Goal: Information Seeking & Learning: Learn about a topic

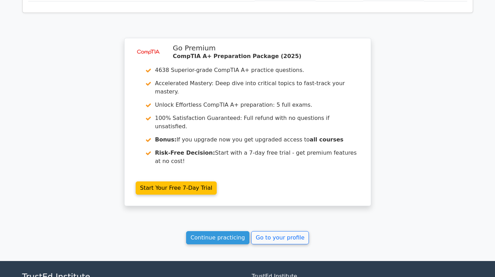
scroll to position [1143, 0]
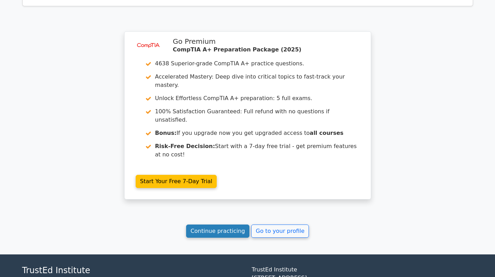
click at [221, 225] on link "Continue practicing" at bounding box center [218, 231] width 64 height 13
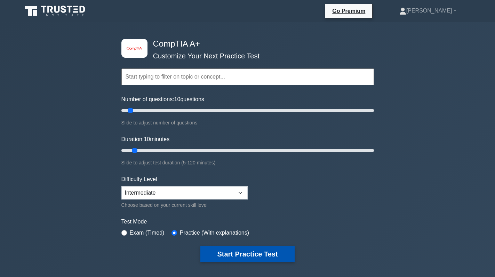
click at [244, 247] on button "Start Practice Test" at bounding box center [247, 254] width 94 height 16
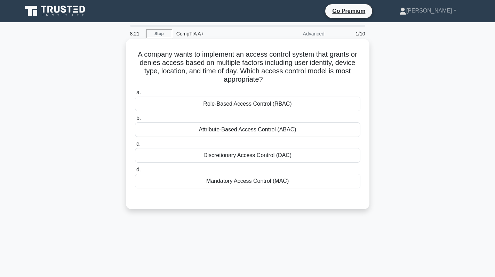
click at [288, 184] on div "Mandatory Access Control (MAC)" at bounding box center [248, 181] width 226 height 15
click at [135, 172] on input "d. Mandatory Access Control (MAC)" at bounding box center [135, 170] width 0 height 5
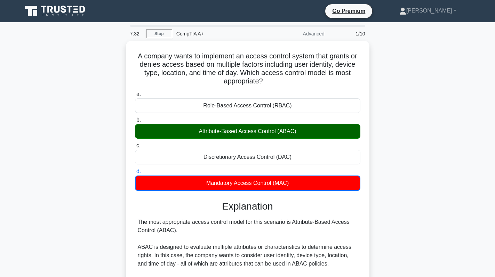
click at [417, 108] on div "A company wants to implement an access control system that grants or denies acc…" at bounding box center [247, 259] width 459 height 436
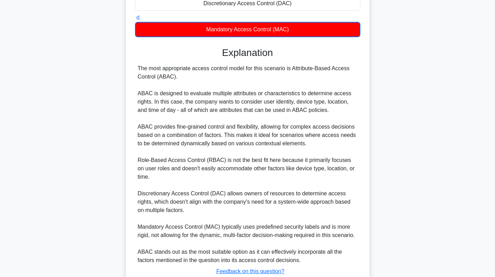
scroll to position [203, 0]
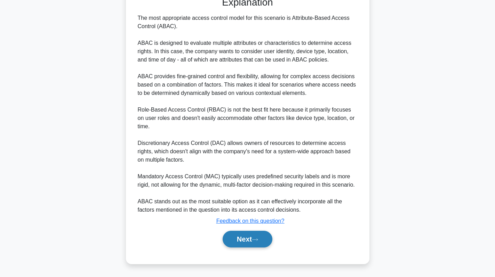
click at [255, 240] on icon at bounding box center [255, 240] width 6 height 4
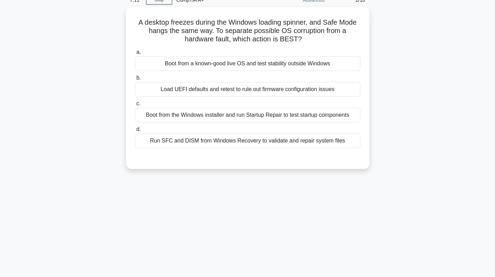
scroll to position [0, 0]
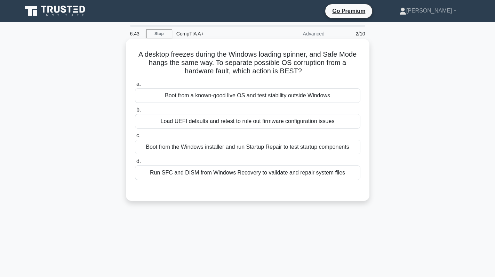
click at [278, 143] on div "Boot from the Windows installer and run Startup Repair to test startup componen…" at bounding box center [248, 147] width 226 height 15
click at [135, 138] on input "c. Boot from the Windows installer and run Startup Repair to test startup compo…" at bounding box center [135, 136] width 0 height 5
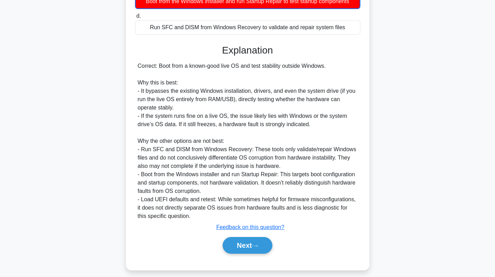
scroll to position [153, 0]
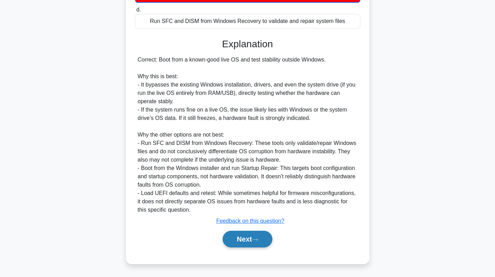
click at [250, 243] on button "Next" at bounding box center [248, 239] width 50 height 17
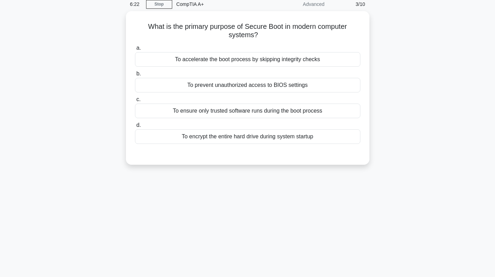
scroll to position [0, 0]
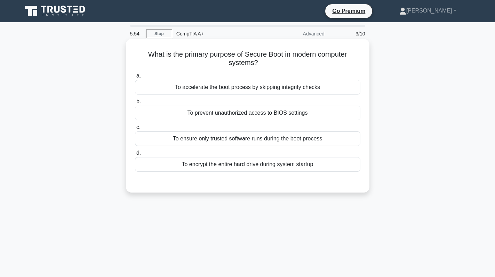
click at [251, 90] on div "To accelerate the boot process by skipping integrity checks" at bounding box center [248, 87] width 226 height 15
click at [135, 78] on input "a. To accelerate the boot process by skipping integrity checks" at bounding box center [135, 76] width 0 height 5
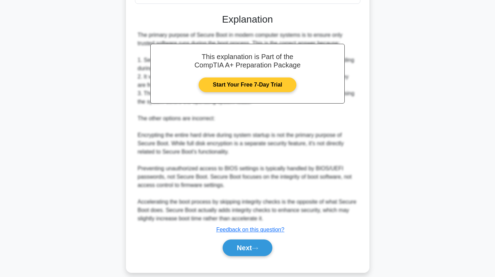
scroll to position [178, 0]
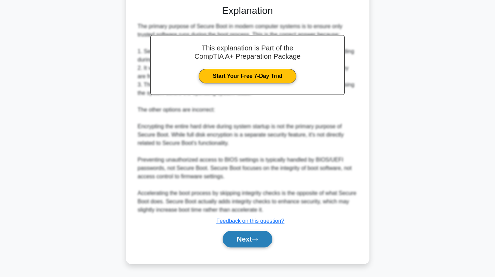
click at [248, 237] on button "Next" at bounding box center [248, 239] width 50 height 17
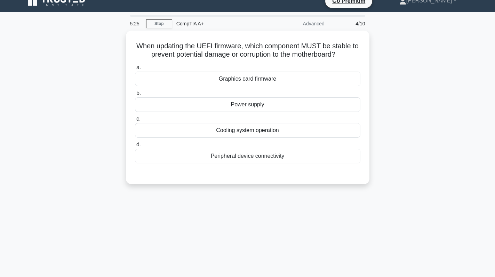
scroll to position [0, 0]
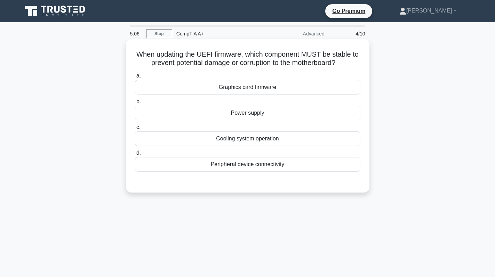
click at [280, 114] on div "Power supply" at bounding box center [248, 113] width 226 height 15
click at [135, 104] on input "b. Power supply" at bounding box center [135, 102] width 0 height 5
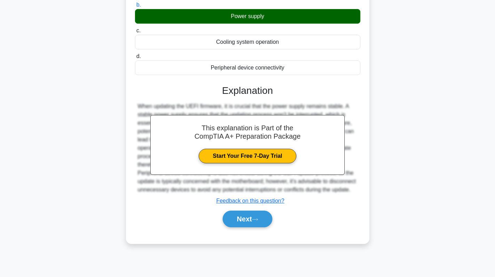
scroll to position [98, 0]
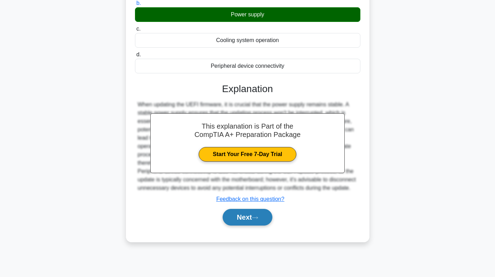
click at [247, 221] on button "Next" at bounding box center [248, 217] width 50 height 17
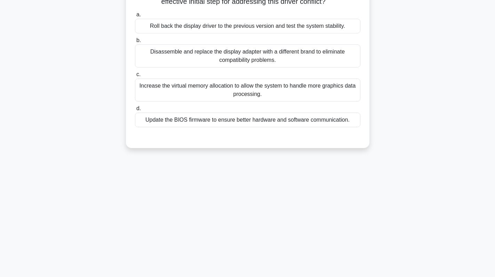
scroll to position [0, 0]
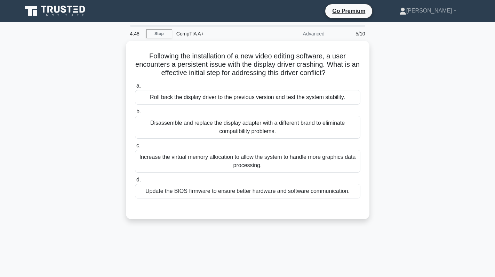
drag, startPoint x: 338, startPoint y: 73, endPoint x: 102, endPoint y: 42, distance: 238.7
click at [102, 42] on div "Following the installation of a new video editing software, a user encounters a…" at bounding box center [247, 134] width 459 height 187
copy h5 "Following the installation of a new video editing software, a user encounters a…"
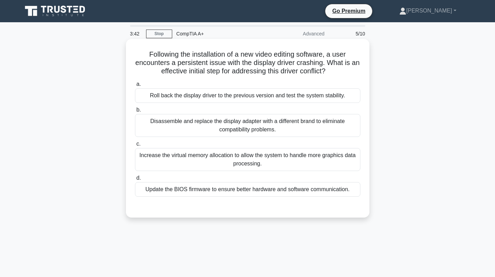
click at [307, 93] on div "Roll back the display driver to the previous version and test the system stabil…" at bounding box center [248, 95] width 226 height 15
click at [135, 87] on input "a. Roll back the display driver to the previous version and test the system sta…" at bounding box center [135, 84] width 0 height 5
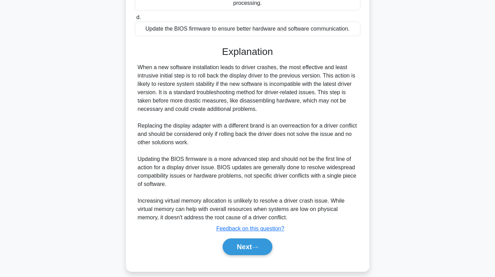
scroll to position [169, 0]
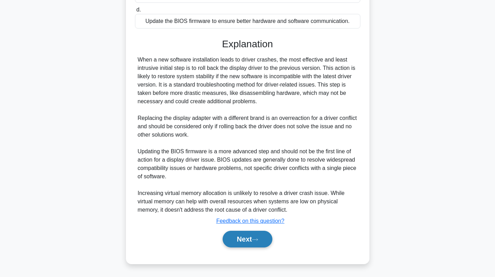
click at [236, 236] on button "Next" at bounding box center [248, 239] width 50 height 17
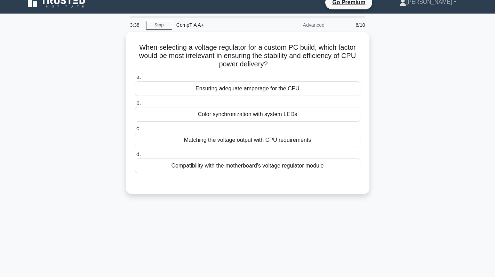
scroll to position [0, 0]
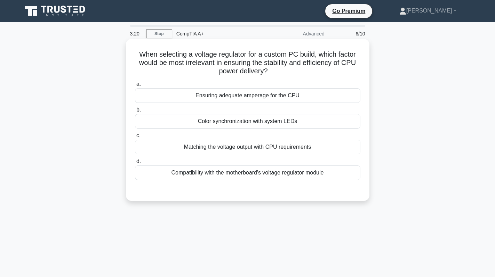
click at [317, 146] on div "Matching the voltage output with CPU requirements" at bounding box center [248, 147] width 226 height 15
click at [135, 138] on input "c. Matching the voltage output with CPU requirements" at bounding box center [135, 136] width 0 height 5
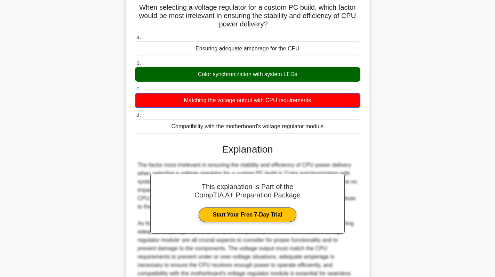
scroll to position [119, 0]
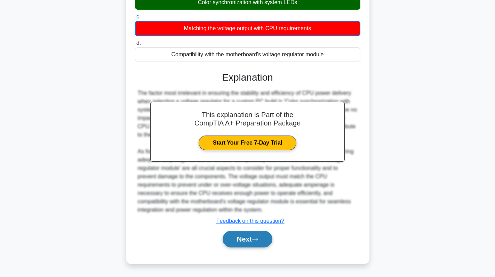
click at [244, 245] on button "Next" at bounding box center [248, 239] width 50 height 17
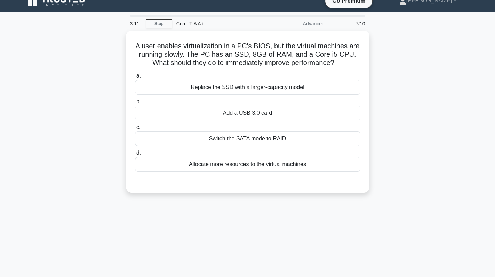
scroll to position [0, 0]
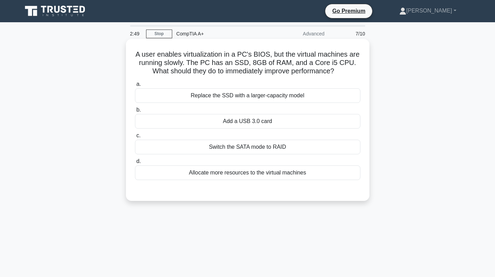
click at [234, 178] on div "Allocate more resources to the virtual machines" at bounding box center [248, 173] width 226 height 15
click at [135, 164] on input "d. Allocate more resources to the virtual machines" at bounding box center [135, 161] width 0 height 5
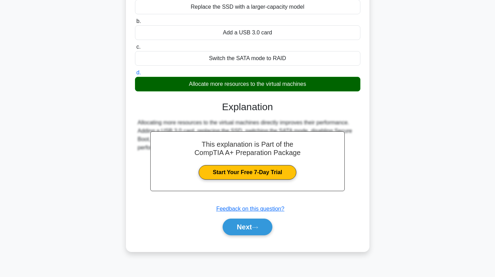
scroll to position [98, 0]
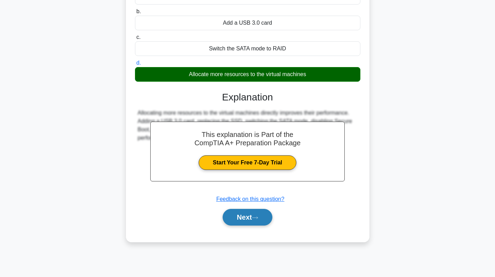
click at [258, 222] on button "Next" at bounding box center [248, 217] width 50 height 17
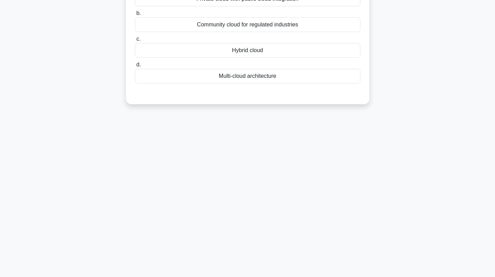
scroll to position [0, 0]
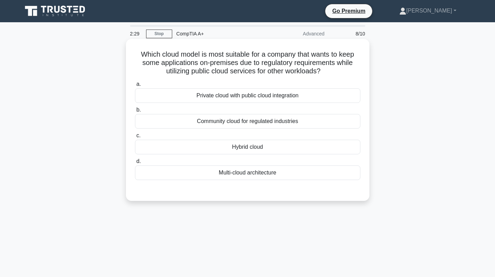
click at [261, 155] on div "Hybrid cloud" at bounding box center [248, 147] width 226 height 15
click at [135, 138] on input "c. Hybrid cloud" at bounding box center [135, 136] width 0 height 5
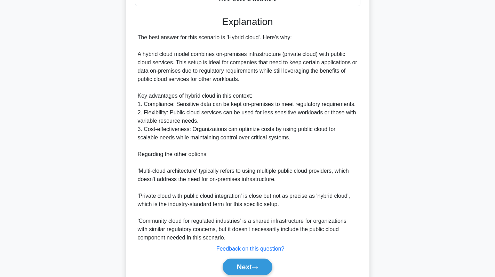
scroll to position [202, 0]
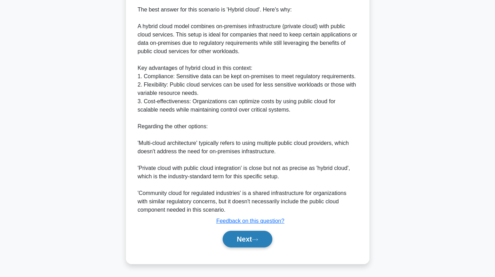
click at [248, 242] on button "Next" at bounding box center [248, 239] width 50 height 17
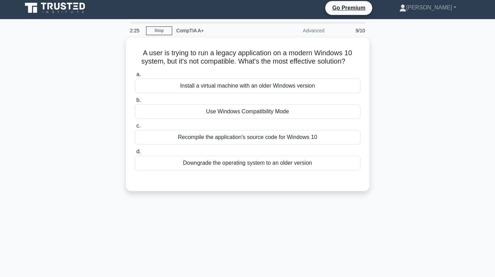
scroll to position [0, 0]
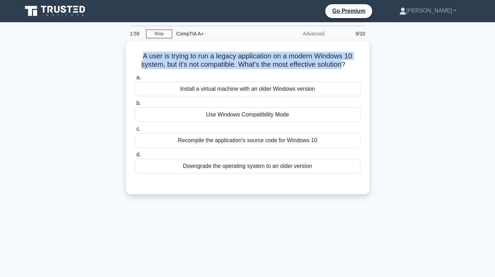
drag, startPoint x: 345, startPoint y: 62, endPoint x: 108, endPoint y: 52, distance: 237.2
click at [108, 52] on div "A user is trying to run a legacy application on a modern Windows 10 system, but…" at bounding box center [247, 122] width 459 height 162
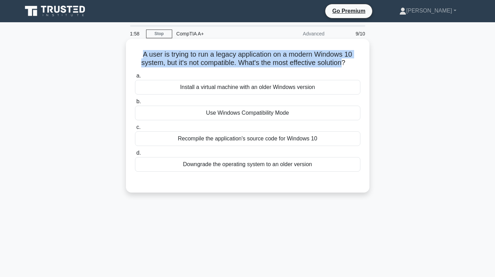
copy h5 "A user is trying to run a legacy application on a modern Windows 10 system, but…"
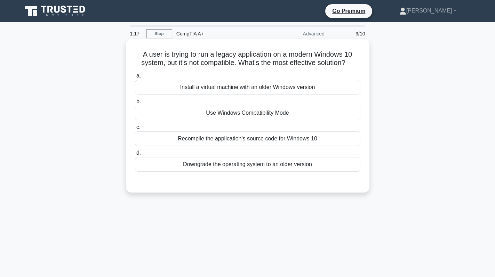
click at [271, 88] on div "Install a virtual machine with an older Windows version" at bounding box center [248, 87] width 226 height 15
click at [135, 78] on input "a. Install a virtual machine with an older Windows version" at bounding box center [135, 76] width 0 height 5
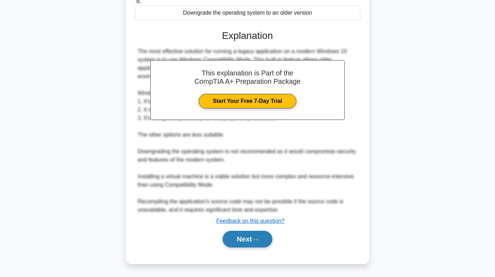
click at [235, 234] on button "Next" at bounding box center [248, 239] width 50 height 17
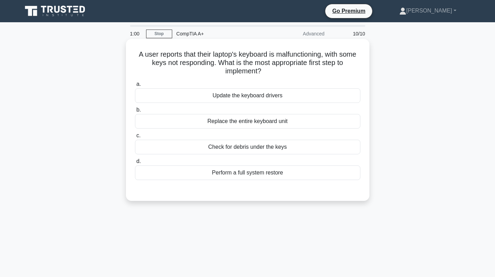
click at [316, 149] on div "Check for debris under the keys" at bounding box center [248, 147] width 226 height 15
click at [135, 138] on input "c. Check for debris under the keys" at bounding box center [135, 136] width 0 height 5
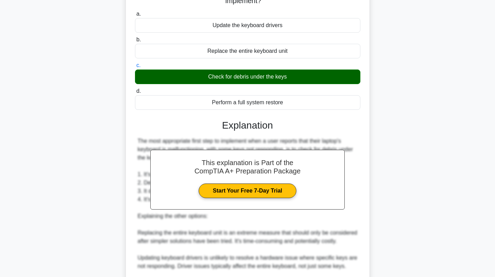
scroll to position [160, 0]
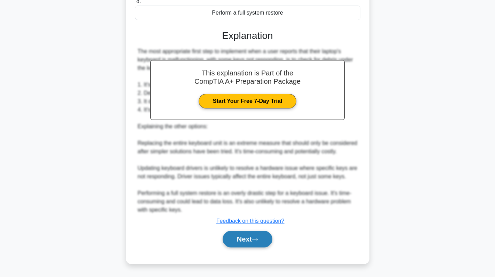
click at [259, 243] on button "Next" at bounding box center [248, 239] width 50 height 17
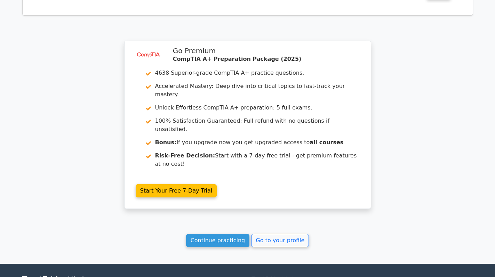
scroll to position [1228, 0]
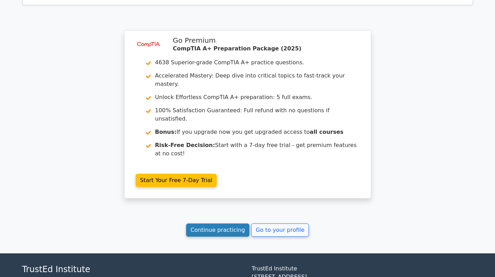
click at [224, 224] on link "Continue practicing" at bounding box center [218, 230] width 64 height 13
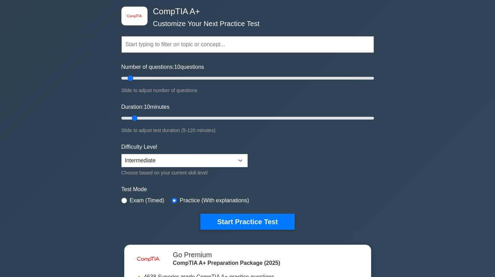
scroll to position [139, 0]
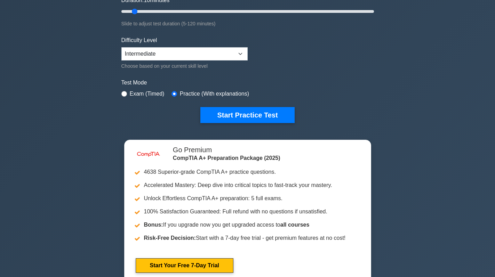
click at [240, 106] on form "Topics Hardware Operating Systems Networking Security Troubleshooting Mobile De…" at bounding box center [247, 15] width 253 height 215
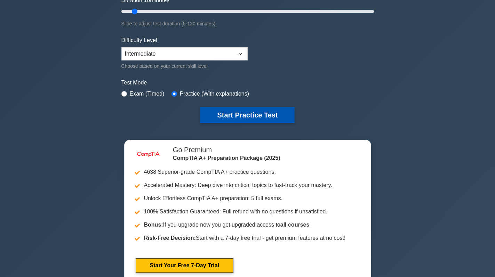
click at [280, 115] on button "Start Practice Test" at bounding box center [247, 115] width 94 height 16
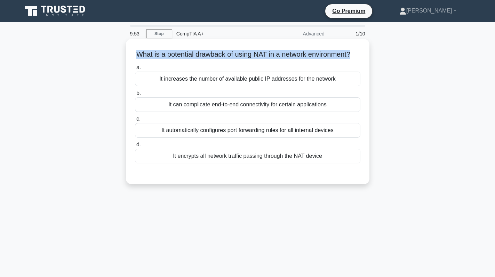
drag, startPoint x: 359, startPoint y: 54, endPoint x: 137, endPoint y: 44, distance: 222.9
click at [137, 44] on div "What is a potential drawback of using NAT in a network environment? .spinner_0X…" at bounding box center [248, 112] width 238 height 140
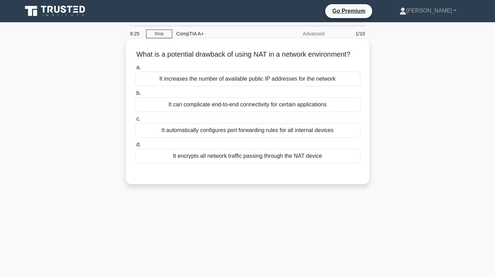
click at [278, 164] on div "It encrypts all network traffic passing through the NAT device" at bounding box center [248, 156] width 226 height 15
click at [135, 147] on input "d. It encrypts all network traffic passing through the NAT device" at bounding box center [135, 145] width 0 height 5
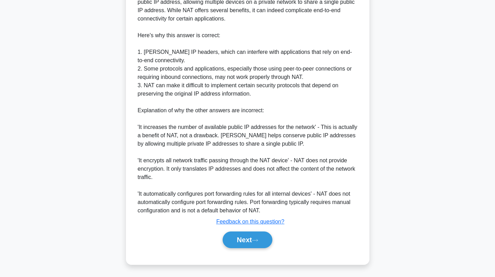
scroll to position [228, 0]
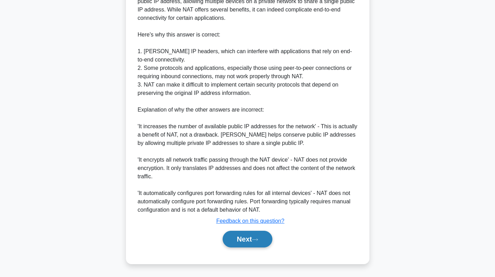
click at [253, 236] on button "Next" at bounding box center [248, 239] width 50 height 17
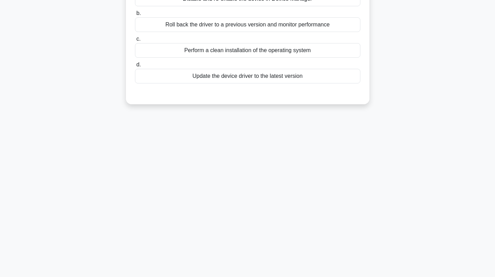
scroll to position [0, 0]
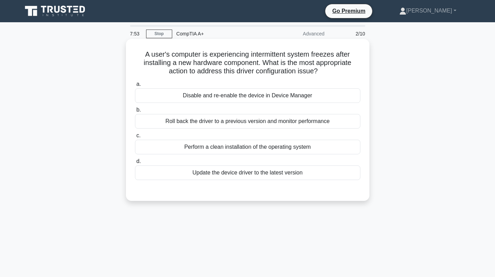
click at [240, 126] on div "Roll back the driver to a previous version and monitor performance" at bounding box center [248, 121] width 226 height 15
click at [135, 112] on input "b. Roll back the driver to a previous version and monitor performance" at bounding box center [135, 110] width 0 height 5
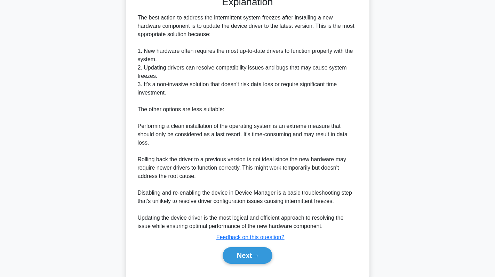
scroll to position [211, 0]
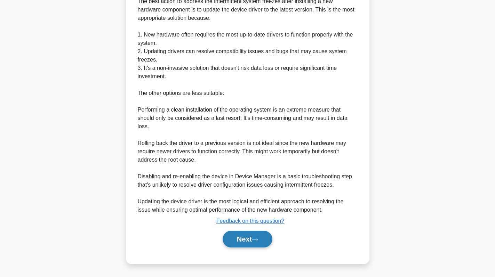
click at [244, 235] on button "Next" at bounding box center [248, 239] width 50 height 17
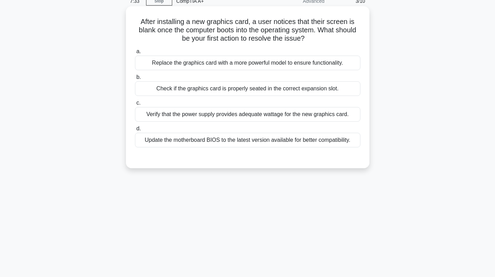
scroll to position [0, 0]
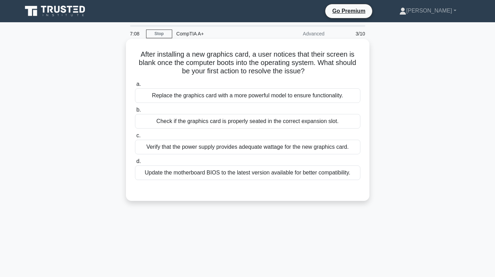
click at [322, 121] on div "Check if the graphics card is properly seated in the correct expansion slot." at bounding box center [248, 121] width 226 height 15
click at [135, 112] on input "b. Check if the graphics card is properly seated in the correct expansion slot." at bounding box center [135, 110] width 0 height 5
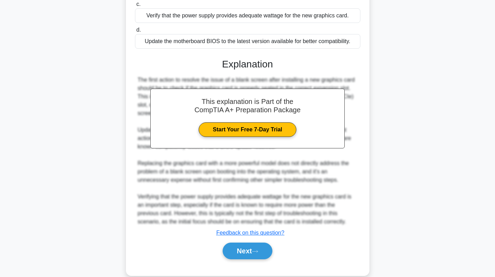
scroll to position [144, 0]
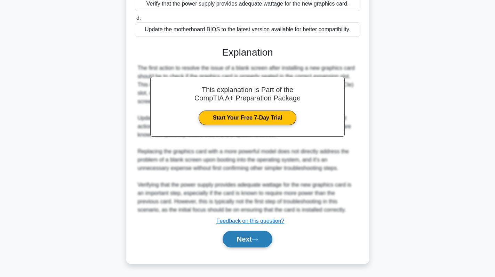
click at [232, 237] on button "Next" at bounding box center [248, 239] width 50 height 17
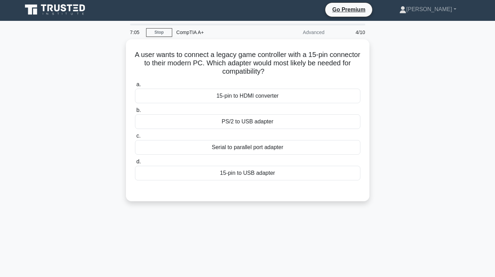
scroll to position [0, 0]
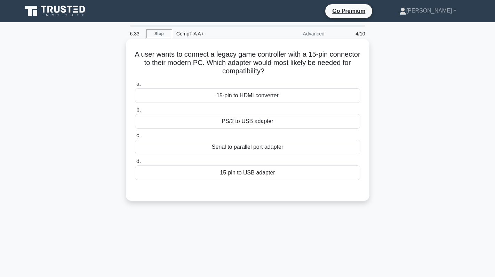
click at [277, 174] on div "15-pin to USB adapter" at bounding box center [248, 173] width 226 height 15
click at [135, 164] on input "d. 15-pin to USB adapter" at bounding box center [135, 161] width 0 height 5
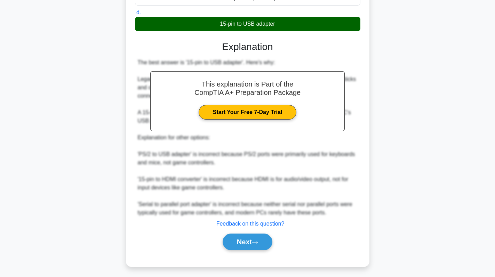
scroll to position [152, 0]
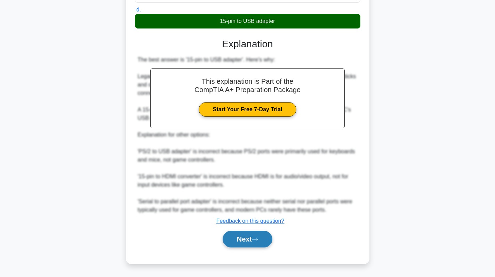
click at [247, 239] on button "Next" at bounding box center [248, 239] width 50 height 17
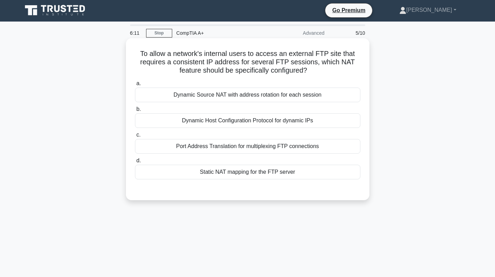
scroll to position [0, 0]
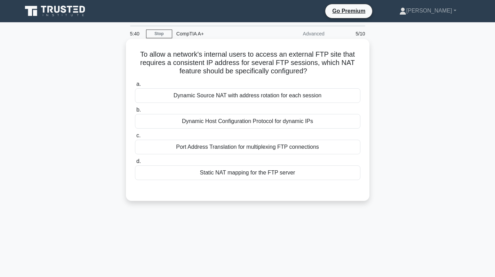
click at [227, 177] on div "Static NAT mapping for the FTP server" at bounding box center [248, 173] width 226 height 15
click at [135, 164] on input "d. Static NAT mapping for the FTP server" at bounding box center [135, 161] width 0 height 5
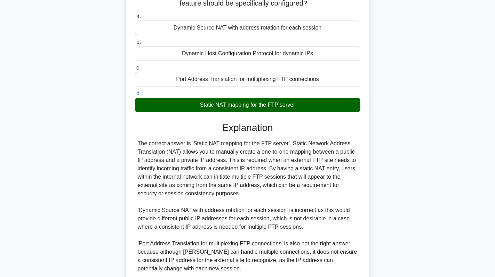
scroll to position [160, 0]
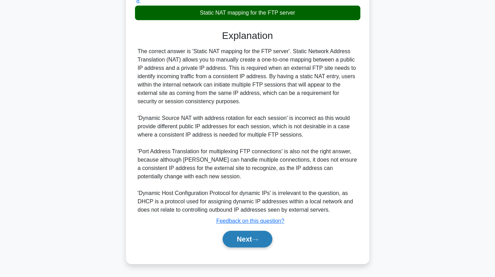
click at [254, 243] on button "Next" at bounding box center [248, 239] width 50 height 17
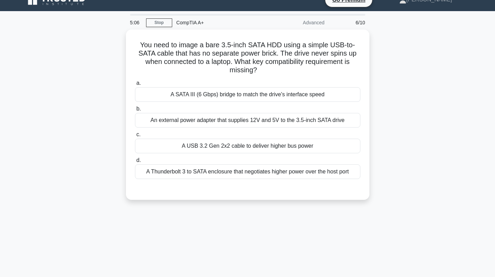
scroll to position [0, 0]
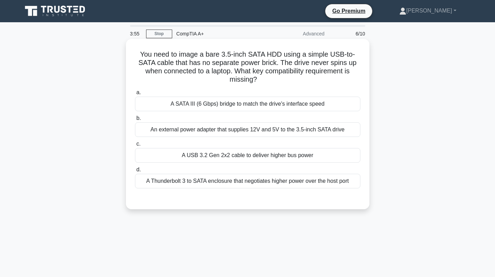
click at [258, 161] on div "A USB 3.2 Gen 2x2 cable to deliver higher bus power" at bounding box center [248, 155] width 226 height 15
click at [135, 147] on input "c. A USB 3.2 Gen 2x2 cable to deliver higher bus power" at bounding box center [135, 144] width 0 height 5
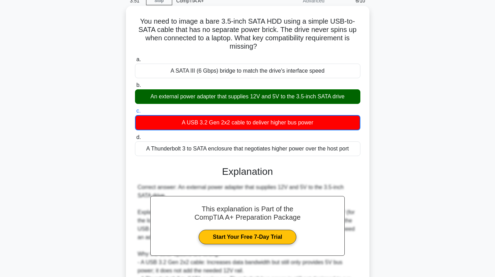
scroll to position [136, 0]
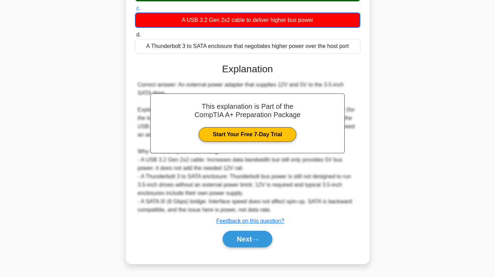
click at [191, 181] on div "Correct answer: An external power adapter that supplies 12V and 5V to the 3.5-i…" at bounding box center [248, 148] width 220 height 134
click at [238, 135] on link "Start Your Free 7-Day Trial" at bounding box center [248, 134] width 98 height 15
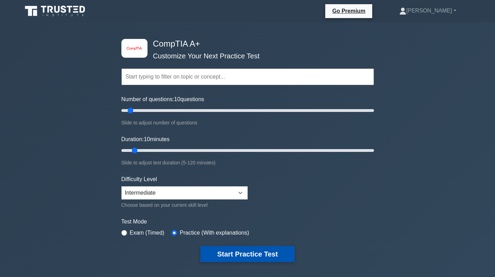
click at [233, 256] on button "Start Practice Test" at bounding box center [247, 254] width 94 height 16
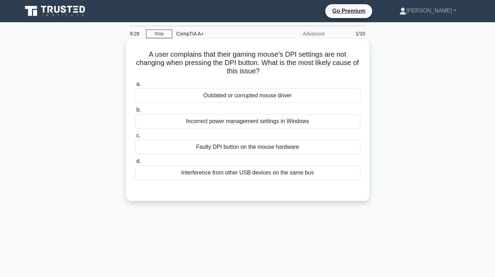
click at [265, 94] on div "Outdated or corrupted mouse driver" at bounding box center [248, 95] width 226 height 15
click at [135, 87] on input "a. Outdated or corrupted mouse driver" at bounding box center [135, 84] width 0 height 5
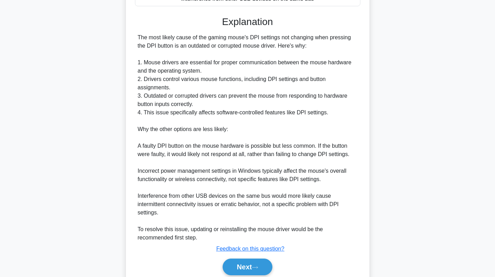
scroll to position [202, 0]
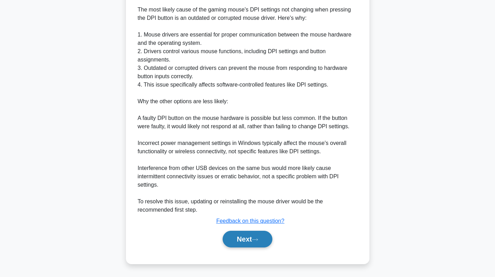
click at [244, 237] on button "Next" at bounding box center [248, 239] width 50 height 17
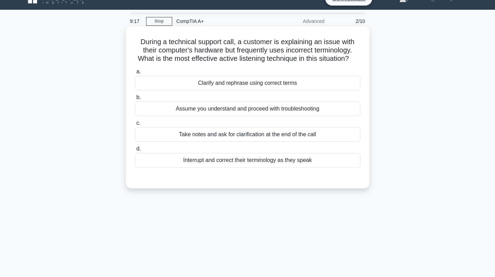
scroll to position [0, 0]
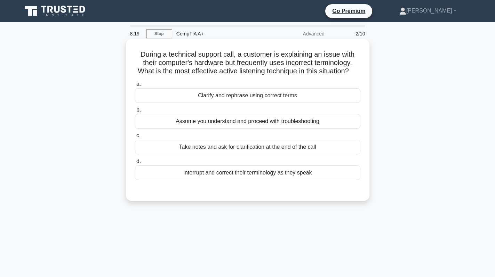
click at [267, 155] on div "Take notes and ask for clarification at the end of the call" at bounding box center [248, 147] width 226 height 15
click at [135, 138] on input "c. Take notes and ask for clarification at the end of the call" at bounding box center [135, 136] width 0 height 5
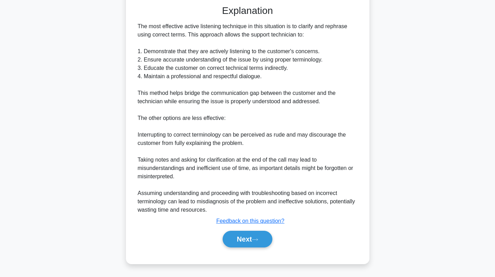
scroll to position [195, 0]
drag, startPoint x: 238, startPoint y: 243, endPoint x: 237, endPoint y: 239, distance: 3.7
click at [238, 242] on button "Next" at bounding box center [248, 239] width 50 height 17
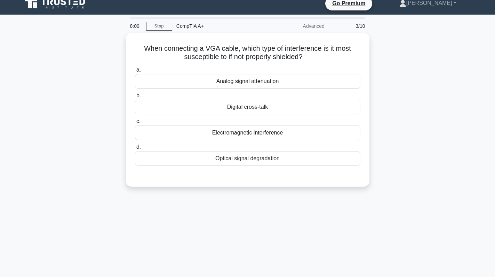
scroll to position [0, 0]
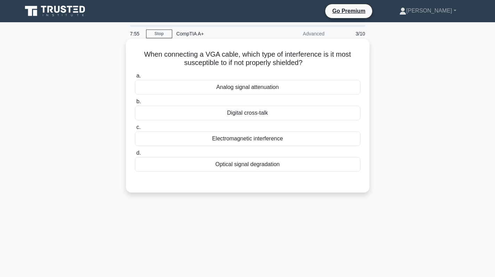
click at [260, 87] on div "Analog signal attenuation" at bounding box center [248, 87] width 226 height 15
click at [135, 78] on input "a. Analog signal attenuation" at bounding box center [135, 76] width 0 height 5
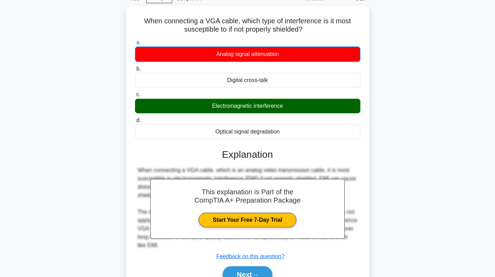
scroll to position [98, 0]
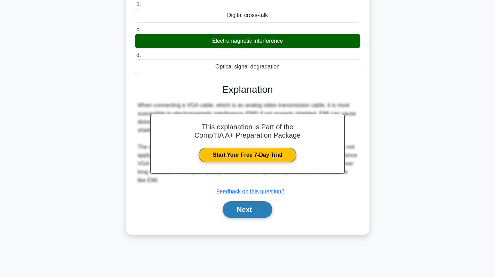
click at [241, 213] on button "Next" at bounding box center [248, 209] width 50 height 17
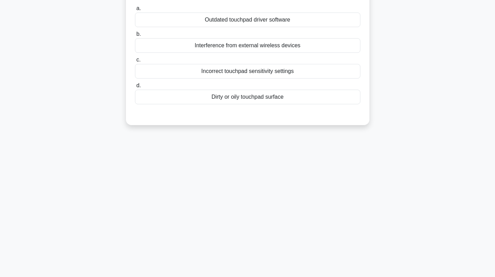
scroll to position [0, 0]
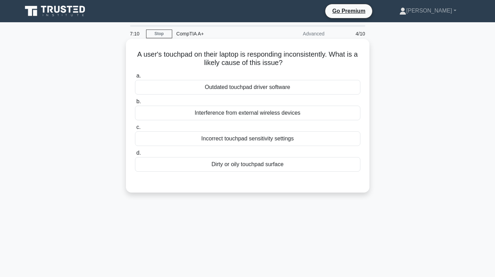
click at [279, 168] on div "Dirty or oily touchpad surface" at bounding box center [248, 164] width 226 height 15
click at [135, 156] on input "d. Dirty or oily touchpad surface" at bounding box center [135, 153] width 0 height 5
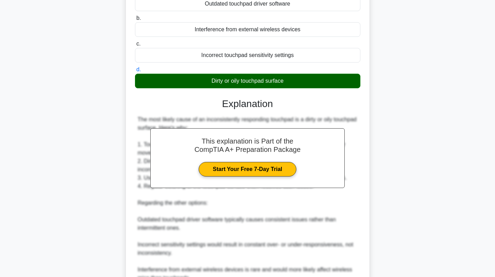
scroll to position [177, 0]
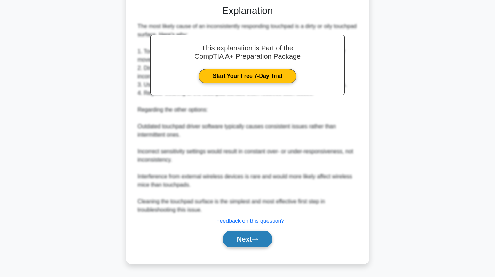
click at [254, 237] on button "Next" at bounding box center [248, 239] width 50 height 17
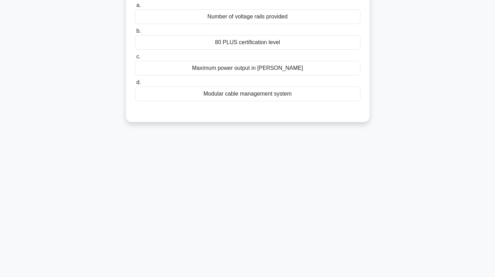
scroll to position [0, 0]
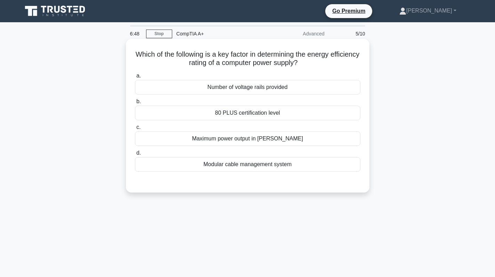
click at [293, 89] on div "Number of voltage rails provided" at bounding box center [248, 87] width 226 height 15
click at [135, 78] on input "a. Number of voltage rails provided" at bounding box center [135, 76] width 0 height 5
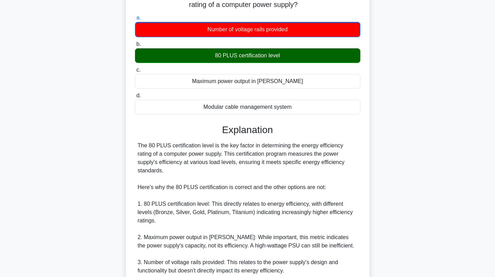
scroll to position [153, 0]
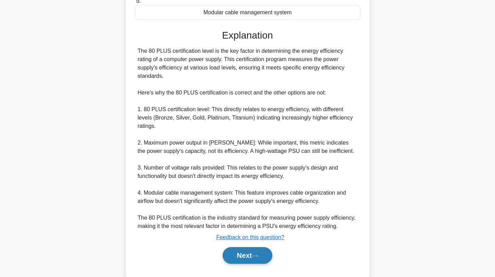
click at [244, 247] on button "Next" at bounding box center [248, 255] width 50 height 17
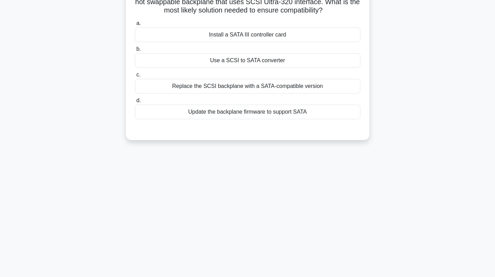
scroll to position [0, 0]
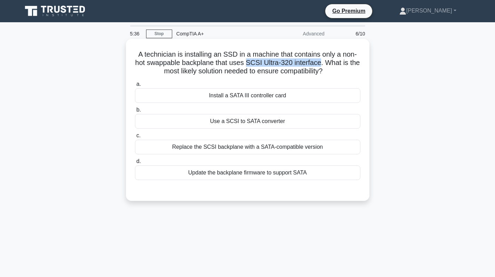
drag, startPoint x: 253, startPoint y: 63, endPoint x: 328, endPoint y: 61, distance: 74.9
click at [328, 61] on h5 "A technician is installing an SSD in a machine that contains only a non-hot swa…" at bounding box center [247, 63] width 227 height 26
copy h5 "SCSI Ultra-320 interface"
click at [308, 121] on div "Use a SCSI to SATA converter" at bounding box center [248, 121] width 226 height 15
click at [135, 112] on input "b. Use a SCSI to SATA converter" at bounding box center [135, 110] width 0 height 5
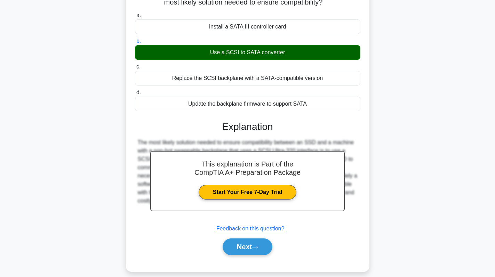
scroll to position [98, 0]
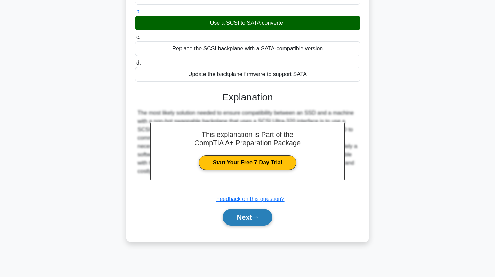
click at [253, 214] on button "Next" at bounding box center [248, 217] width 50 height 17
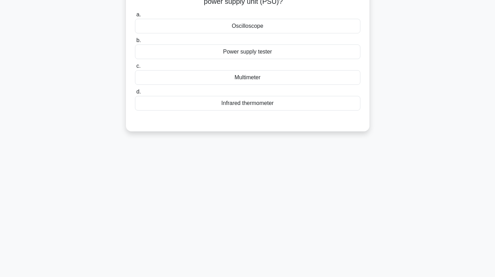
scroll to position [0, 0]
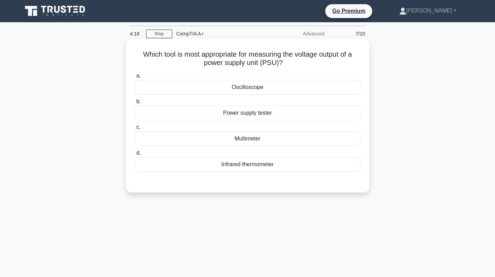
click at [270, 141] on div "Multimeter" at bounding box center [248, 139] width 226 height 15
click at [135, 130] on input "c. Multimeter" at bounding box center [135, 127] width 0 height 5
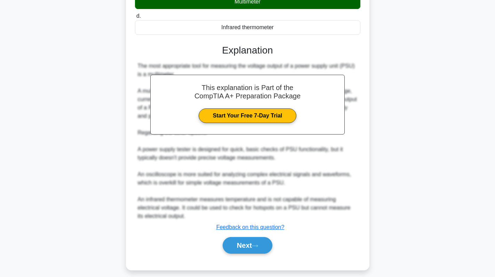
scroll to position [144, 0]
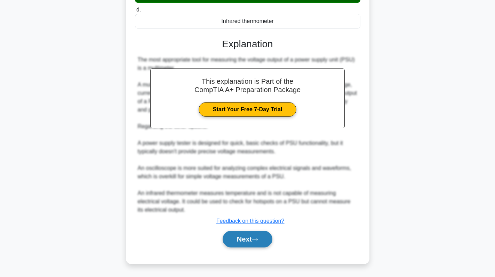
click at [245, 238] on button "Next" at bounding box center [248, 239] width 50 height 17
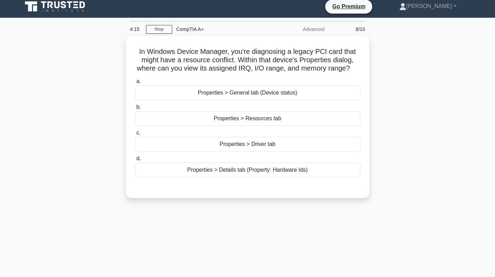
scroll to position [0, 0]
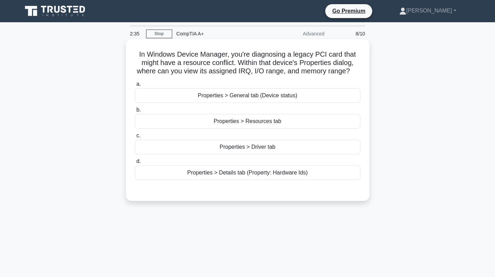
click at [274, 149] on div "Properties > Driver tab" at bounding box center [248, 147] width 226 height 15
click at [135, 138] on input "c. Properties > Driver tab" at bounding box center [135, 136] width 0 height 5
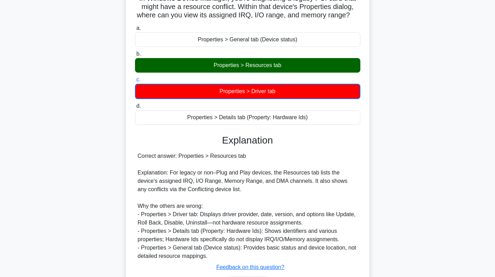
scroll to position [103, 0]
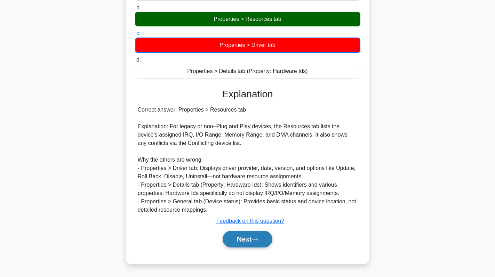
click at [243, 237] on button "Next" at bounding box center [248, 239] width 50 height 17
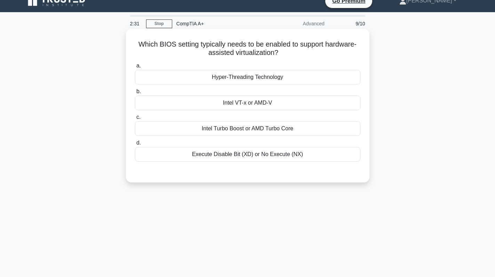
scroll to position [0, 0]
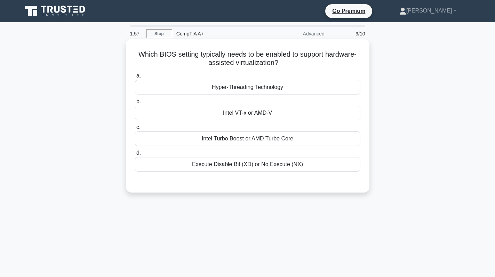
click at [298, 111] on div "Intel VT-x or AMD-V" at bounding box center [248, 113] width 226 height 15
click at [135, 104] on input "b. Intel VT-x or AMD-V" at bounding box center [135, 102] width 0 height 5
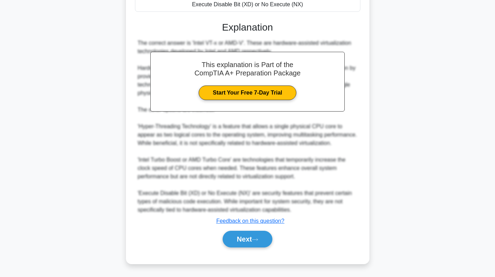
scroll to position [169, 0]
click at [258, 242] on icon at bounding box center [255, 240] width 6 height 4
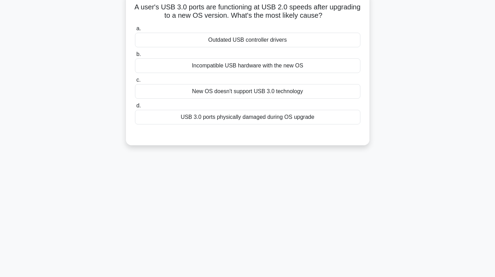
scroll to position [0, 0]
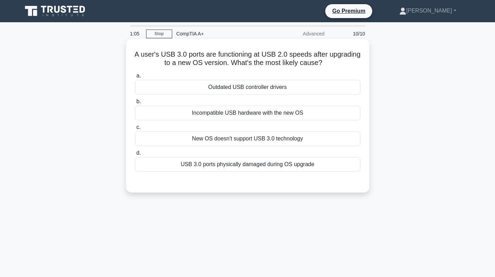
click at [316, 111] on div "Incompatible USB hardware with the new OS" at bounding box center [248, 113] width 226 height 15
click at [135, 104] on input "b. Incompatible USB hardware with the new OS" at bounding box center [135, 102] width 0 height 5
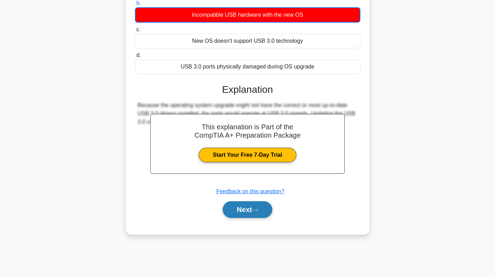
click at [245, 212] on button "Next" at bounding box center [248, 209] width 50 height 17
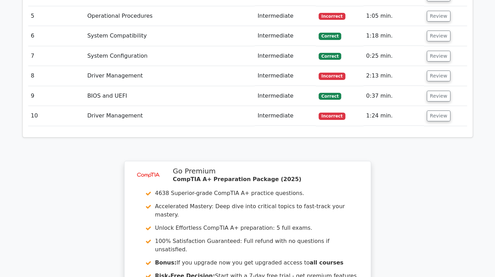
scroll to position [1239, 0]
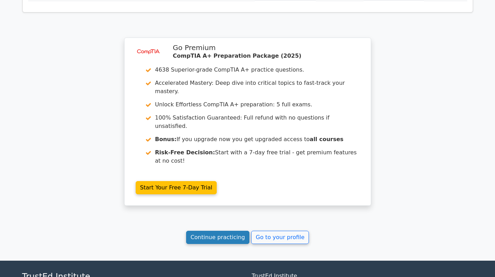
click at [223, 231] on link "Continue practicing" at bounding box center [218, 237] width 64 height 13
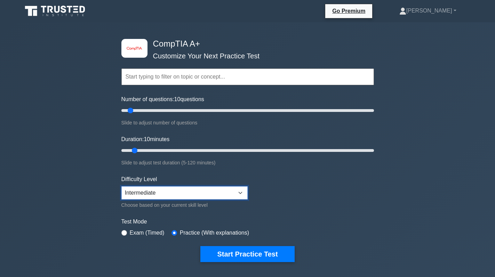
click at [165, 198] on select "Beginner Intermediate Expert" at bounding box center [184, 193] width 126 height 13
select select "expert"
click at [121, 187] on select "Beginner Intermediate Expert" at bounding box center [184, 193] width 126 height 13
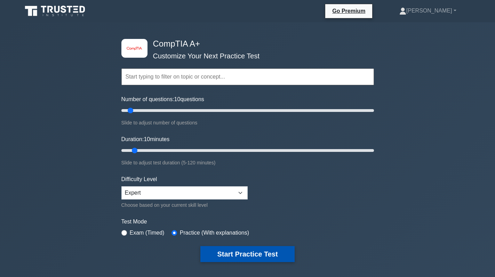
click at [271, 251] on button "Start Practice Test" at bounding box center [247, 254] width 94 height 16
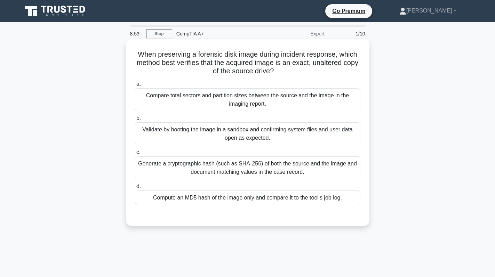
click at [311, 166] on div "Generate a cryptographic hash (such as SHA-256) of both the source and the imag…" at bounding box center [248, 168] width 226 height 23
click at [135, 155] on input "c. Generate a cryptographic hash (such as SHA-256) of both the source and the i…" at bounding box center [135, 152] width 0 height 5
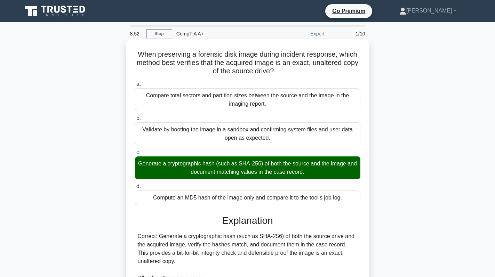
scroll to position [135, 0]
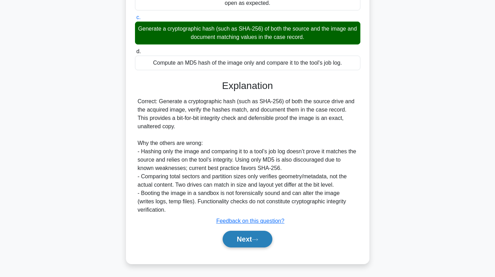
click at [243, 243] on button "Next" at bounding box center [248, 239] width 50 height 17
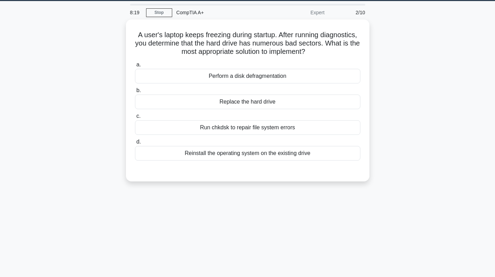
scroll to position [0, 0]
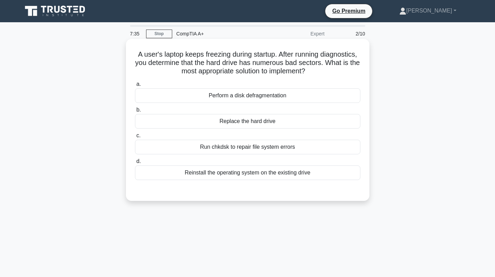
click at [267, 147] on div "Run chkdsk to repair file system errors" at bounding box center [248, 147] width 226 height 15
click at [135, 138] on input "c. Run chkdsk to repair file system errors" at bounding box center [135, 136] width 0 height 5
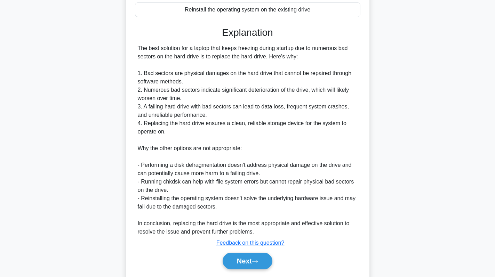
scroll to position [186, 0]
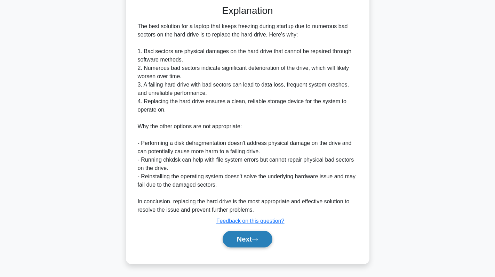
click at [248, 239] on button "Next" at bounding box center [248, 239] width 50 height 17
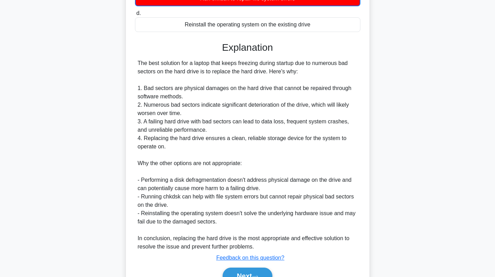
scroll to position [12, 0]
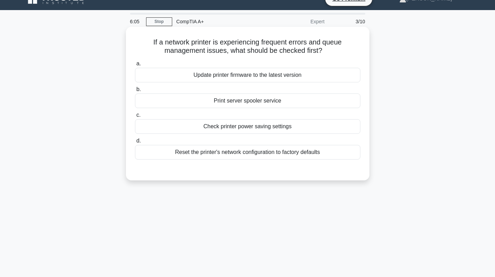
click at [297, 84] on div "a. Update printer firmware to the latest version b. Print server spooler service" at bounding box center [248, 109] width 234 height 103
click at [305, 78] on div "Update printer firmware to the latest version" at bounding box center [248, 75] width 226 height 15
click at [135, 66] on input "a. Update printer firmware to the latest version" at bounding box center [135, 64] width 0 height 5
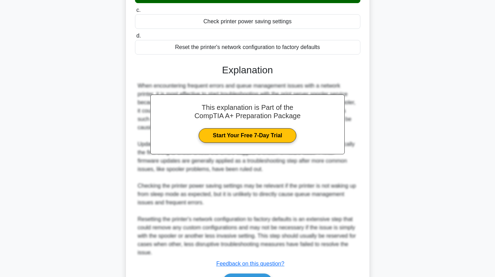
scroll to position [161, 0]
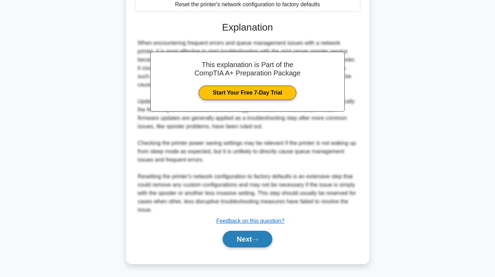
click at [251, 239] on button "Next" at bounding box center [248, 239] width 50 height 17
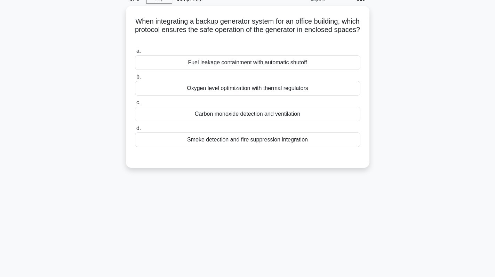
scroll to position [0, 0]
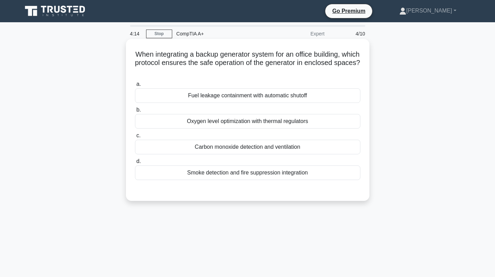
click at [278, 148] on div "Carbon monoxide detection and ventilation" at bounding box center [248, 147] width 226 height 15
click at [135, 138] on input "c. Carbon monoxide detection and ventilation" at bounding box center [135, 136] width 0 height 5
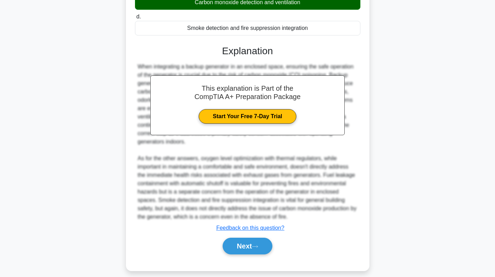
scroll to position [152, 0]
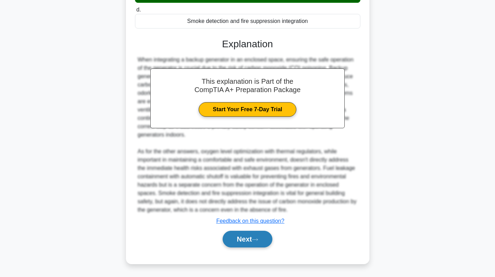
click at [231, 231] on button "Next" at bounding box center [248, 239] width 50 height 17
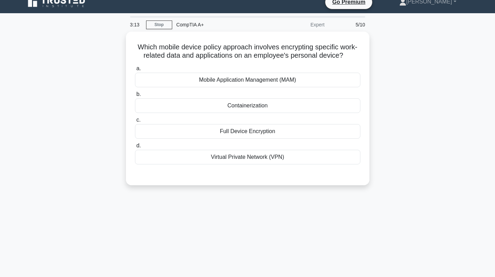
scroll to position [0, 0]
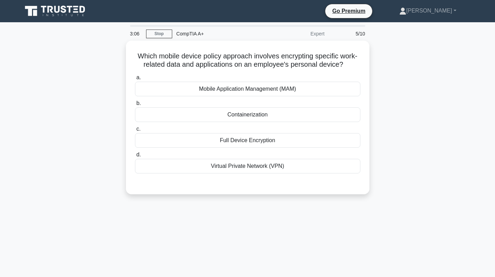
drag, startPoint x: 347, startPoint y: 66, endPoint x: 116, endPoint y: 57, distance: 231.9
click at [116, 57] on div "Which mobile device policy approach involves encrypting specific work-related d…" at bounding box center [247, 122] width 459 height 162
copy h5 "Which mobile device policy approach involves encrypting specific work-related d…"
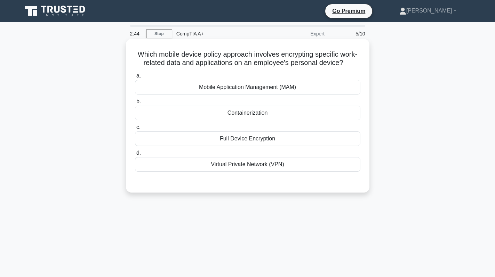
click at [253, 168] on div "Virtual Private Network (VPN)" at bounding box center [248, 164] width 226 height 15
click at [135, 156] on input "d. Virtual Private Network (VPN)" at bounding box center [135, 153] width 0 height 5
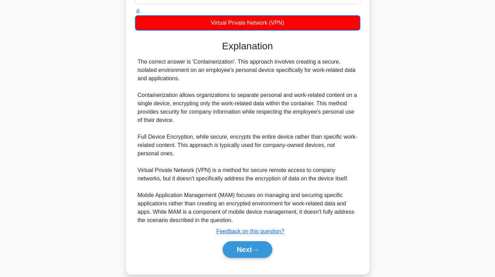
scroll to position [153, 0]
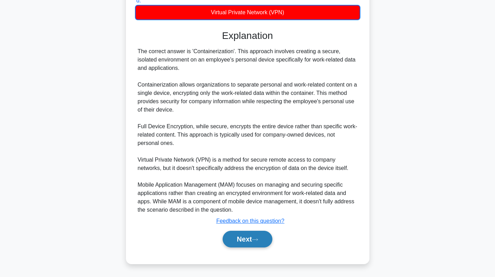
click at [243, 245] on button "Next" at bounding box center [248, 239] width 50 height 17
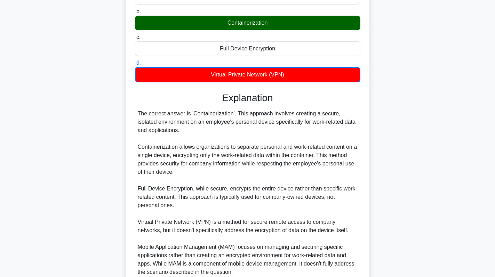
scroll to position [0, 0]
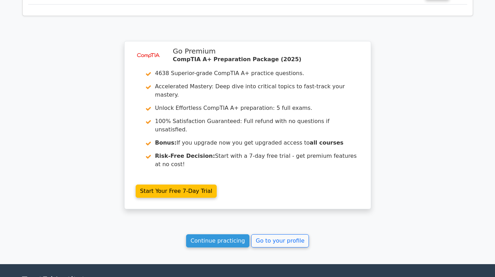
scroll to position [1006, 0]
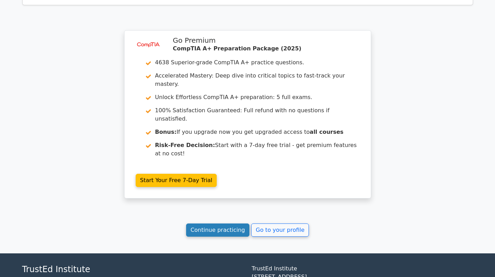
click at [210, 224] on link "Continue practicing" at bounding box center [218, 230] width 64 height 13
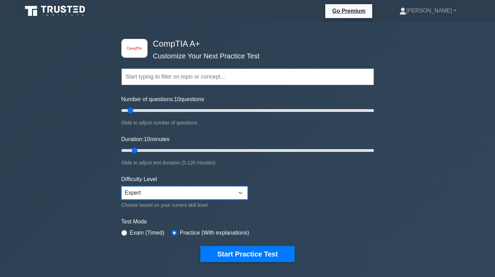
click at [201, 192] on select "Beginner Intermediate Expert" at bounding box center [184, 193] width 126 height 13
select select "beginner"
click at [121, 187] on select "Beginner Intermediate Expert" at bounding box center [184, 193] width 126 height 13
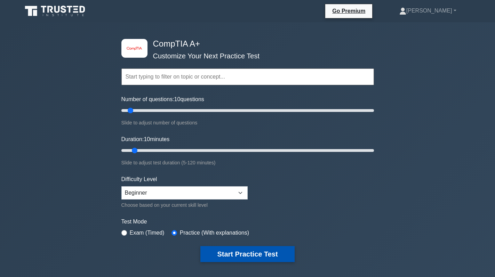
click at [241, 255] on button "Start Practice Test" at bounding box center [247, 254] width 94 height 16
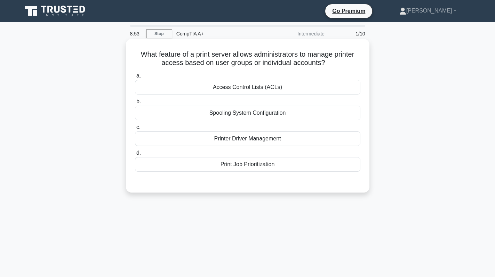
click at [282, 112] on div "Spooling System Configuration" at bounding box center [248, 113] width 226 height 15
click at [135, 104] on input "b. Spooling System Configuration" at bounding box center [135, 102] width 0 height 5
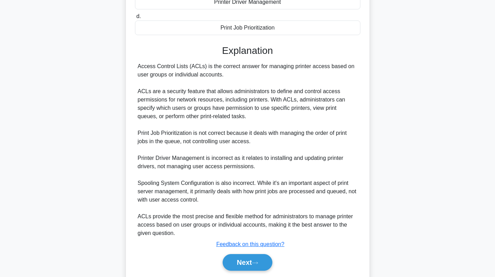
scroll to position [161, 0]
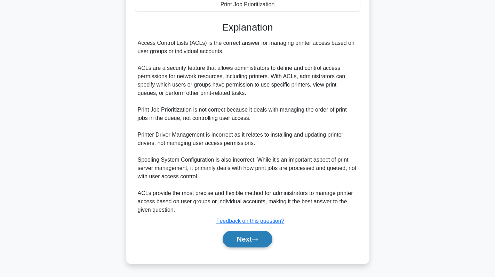
click at [251, 236] on button "Next" at bounding box center [248, 239] width 50 height 17
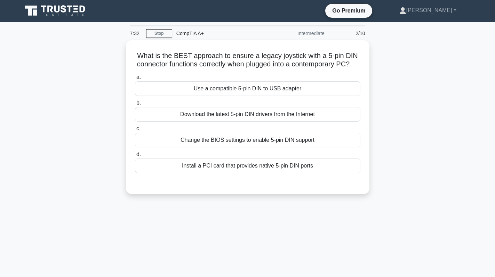
scroll to position [0, 0]
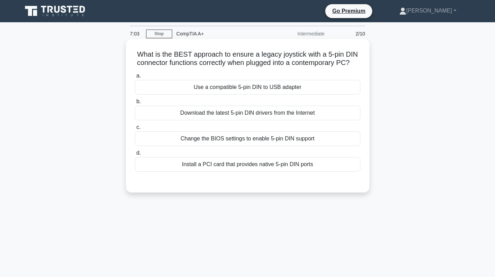
click at [244, 170] on div "Install a PCI card that provides native 5-pin DIN ports" at bounding box center [248, 164] width 226 height 15
click at [135, 156] on input "d. Install a PCI card that provides native 5-pin DIN ports" at bounding box center [135, 153] width 0 height 5
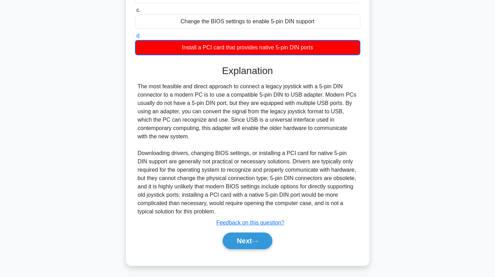
scroll to position [128, 0]
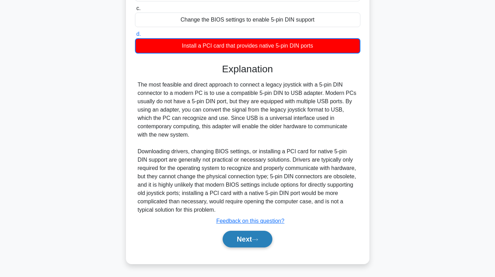
click at [244, 233] on button "Next" at bounding box center [248, 239] width 50 height 17
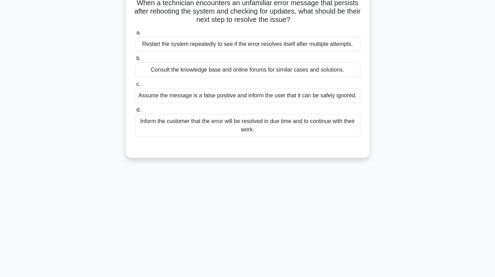
scroll to position [0, 0]
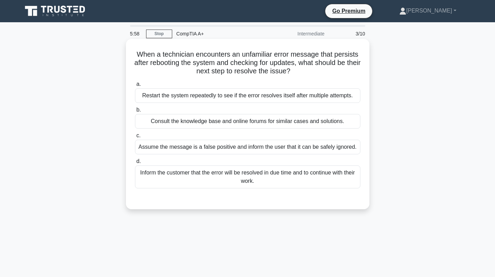
click at [256, 187] on div "Inform the customer that the error will be resolved in due time and to continue…" at bounding box center [248, 177] width 226 height 23
click at [135, 164] on input "d. Inform the customer that the error will be resolved in due time and to conti…" at bounding box center [135, 161] width 0 height 5
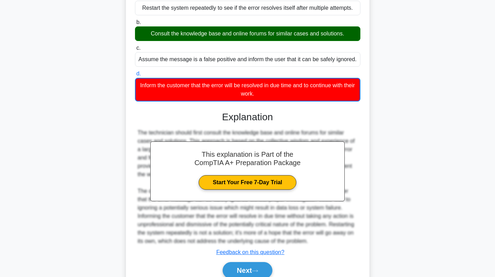
scroll to position [119, 0]
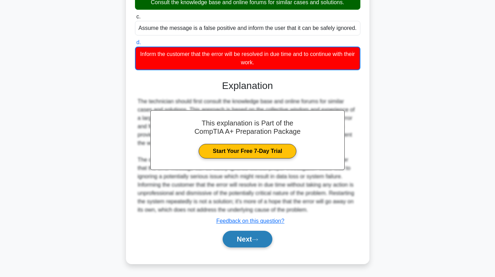
click at [251, 237] on button "Next" at bounding box center [248, 239] width 50 height 17
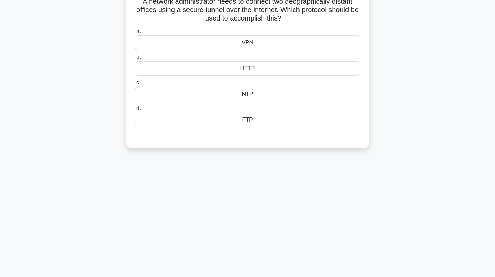
scroll to position [0, 0]
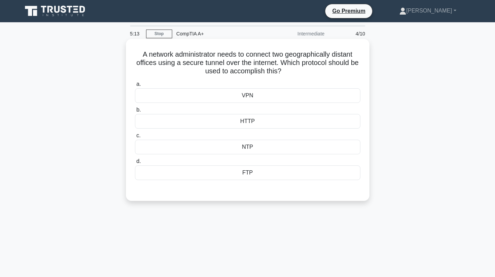
click at [261, 96] on div "VPN" at bounding box center [248, 95] width 226 height 15
click at [135, 87] on input "a. VPN" at bounding box center [135, 84] width 0 height 5
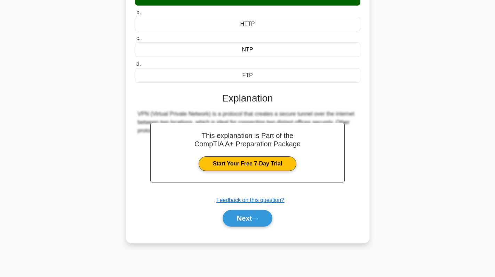
scroll to position [98, 0]
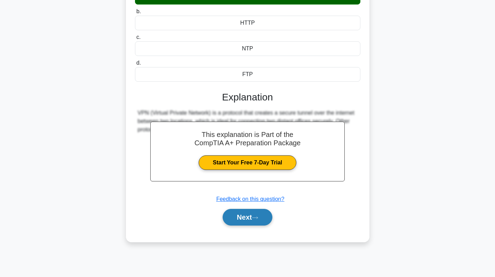
click at [246, 219] on button "Next" at bounding box center [248, 217] width 50 height 17
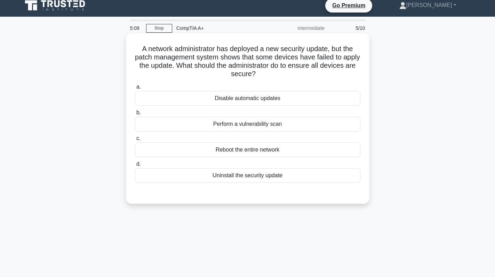
scroll to position [0, 0]
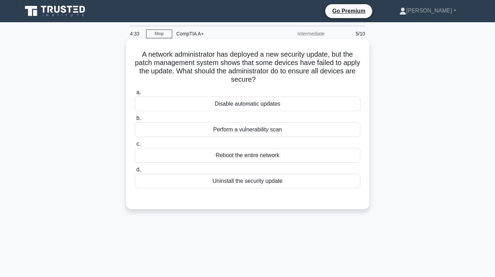
click at [267, 184] on div "Uninstall the security update" at bounding box center [248, 181] width 226 height 15
click at [135, 172] on input "d. Uninstall the security update" at bounding box center [135, 170] width 0 height 5
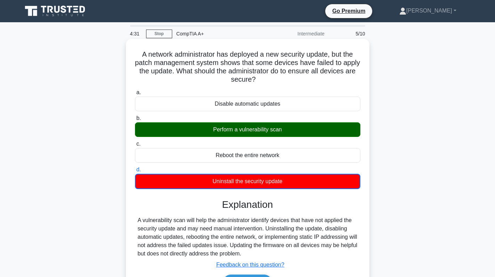
scroll to position [98, 0]
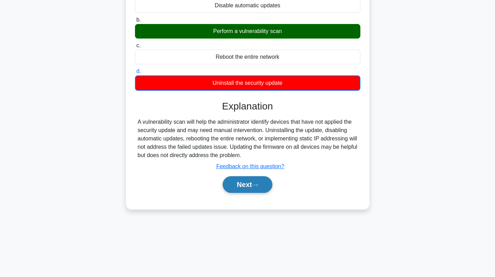
click at [241, 186] on button "Next" at bounding box center [248, 184] width 50 height 17
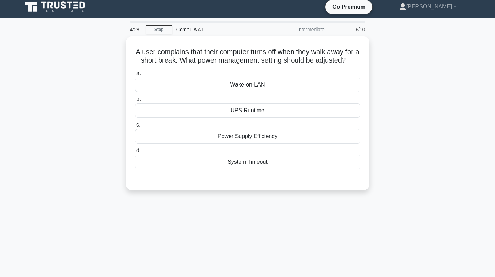
scroll to position [0, 0]
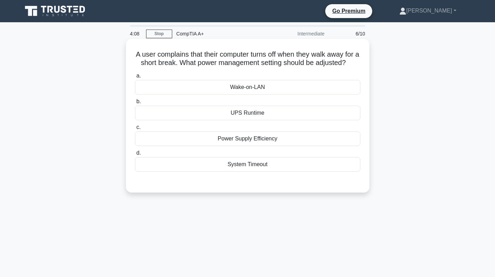
click at [281, 146] on div "Power Supply Efficiency" at bounding box center [248, 139] width 226 height 15
click at [135, 130] on input "c. Power Supply Efficiency" at bounding box center [135, 127] width 0 height 5
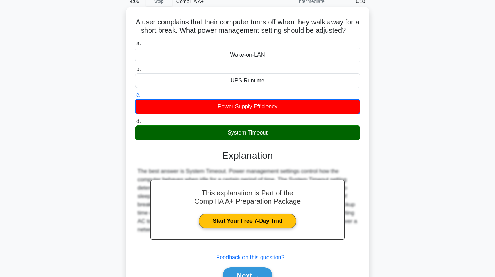
scroll to position [98, 0]
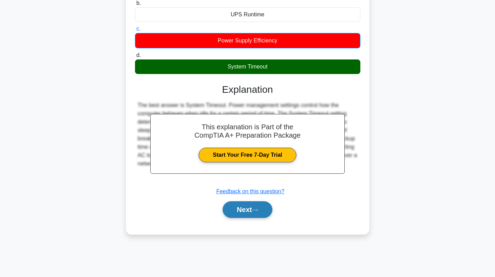
click at [252, 218] on button "Next" at bounding box center [248, 209] width 50 height 17
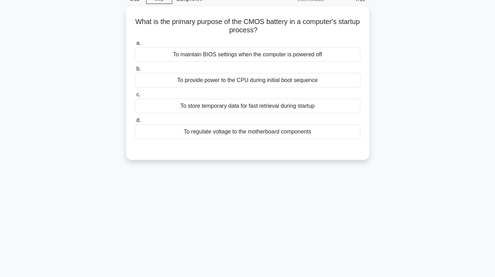
scroll to position [0, 0]
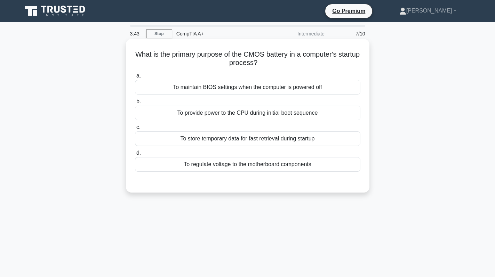
click at [236, 87] on div "To maintain BIOS settings when the computer is powered off" at bounding box center [248, 87] width 226 height 15
click at [135, 78] on input "a. To maintain BIOS settings when the computer is powered off" at bounding box center [135, 76] width 0 height 5
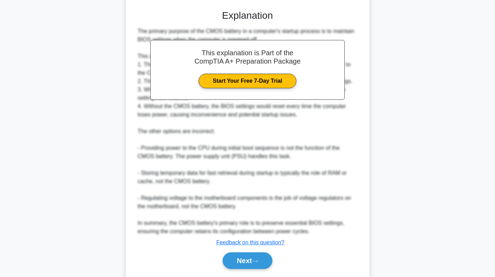
scroll to position [174, 0]
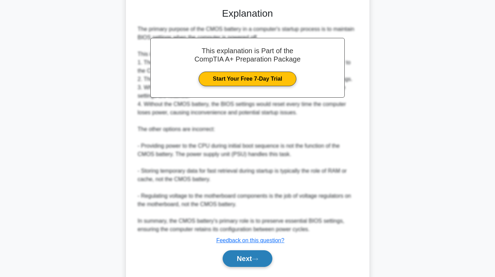
click at [259, 256] on button "Next" at bounding box center [248, 259] width 50 height 17
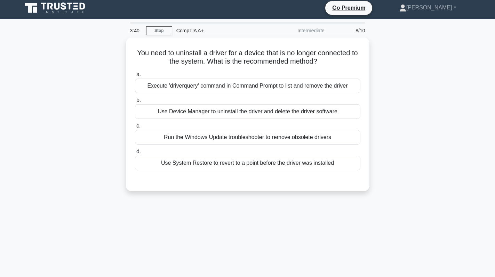
scroll to position [0, 0]
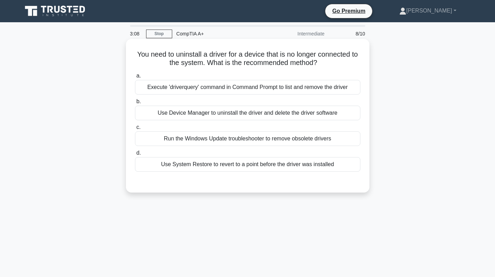
click at [277, 112] on div "Use Device Manager to uninstall the driver and delete the driver software" at bounding box center [248, 113] width 226 height 15
click at [135, 104] on input "b. Use Device Manager to uninstall the driver and delete the driver software" at bounding box center [135, 102] width 0 height 5
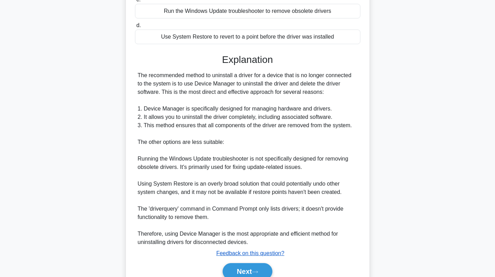
scroll to position [160, 0]
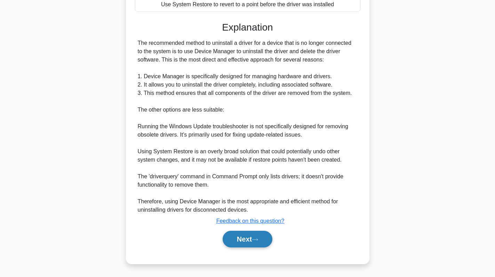
click at [247, 239] on button "Next" at bounding box center [248, 239] width 50 height 17
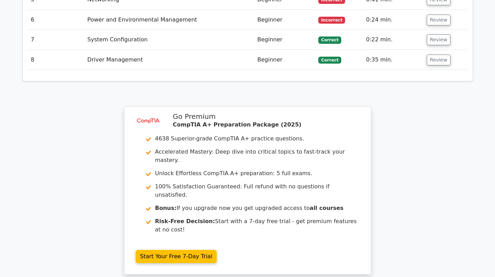
scroll to position [1044, 0]
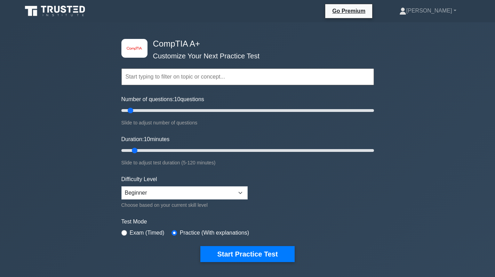
click at [232, 244] on form "Topics Hardware Operating Systems Networking Security Troubleshooting Mobile De…" at bounding box center [247, 154] width 253 height 215
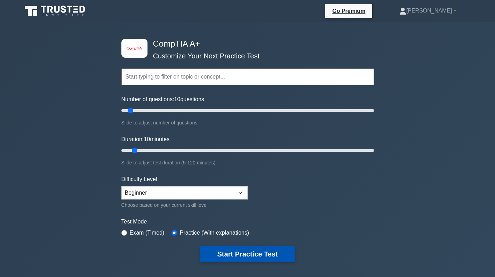
click at [234, 254] on button "Start Practice Test" at bounding box center [247, 254] width 94 height 16
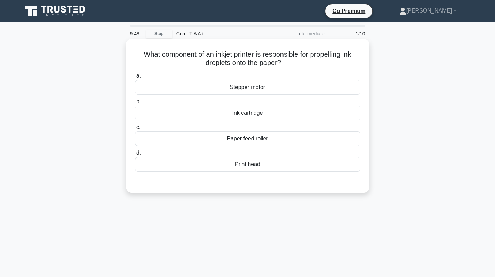
click at [263, 117] on div "Ink cartridge" at bounding box center [248, 113] width 226 height 15
click at [135, 104] on input "b. Ink cartridge" at bounding box center [135, 102] width 0 height 5
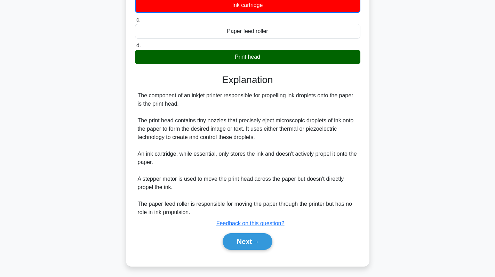
scroll to position [111, 0]
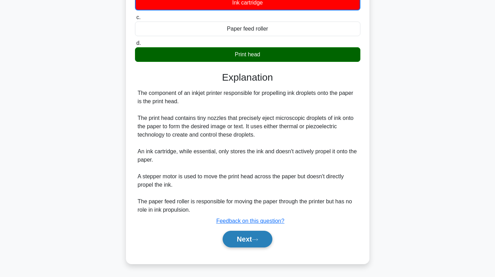
click at [255, 240] on icon at bounding box center [255, 240] width 6 height 4
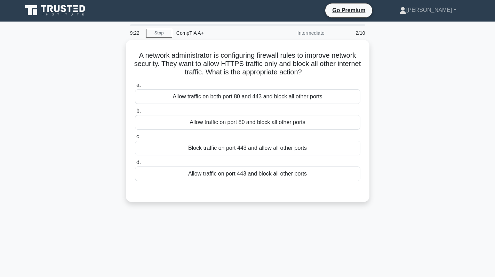
scroll to position [0, 0]
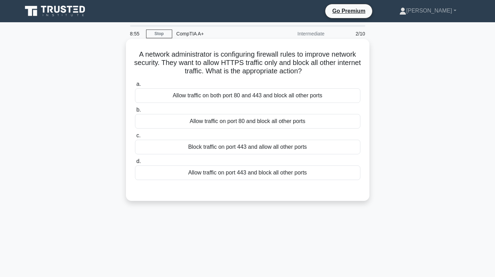
click at [252, 121] on div "Allow traffic on port 80 and block all other ports" at bounding box center [248, 121] width 226 height 15
click at [135, 112] on input "b. Allow traffic on port 80 and block all other ports" at bounding box center [135, 110] width 0 height 5
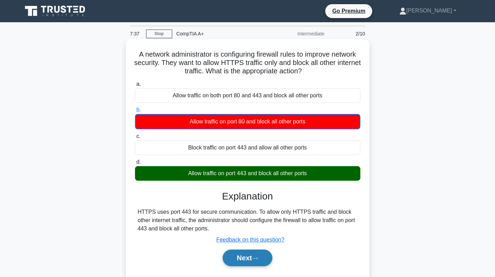
click at [240, 253] on button "Next" at bounding box center [248, 258] width 50 height 17
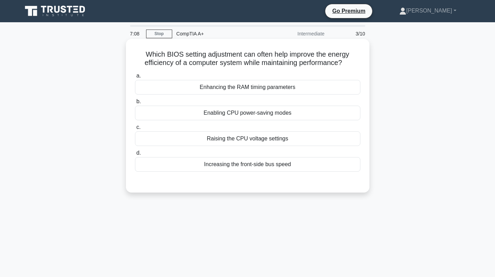
click at [249, 117] on div "Enabling CPU power-saving modes" at bounding box center [248, 113] width 226 height 15
click at [135, 104] on input "b. Enabling CPU power-saving modes" at bounding box center [135, 102] width 0 height 5
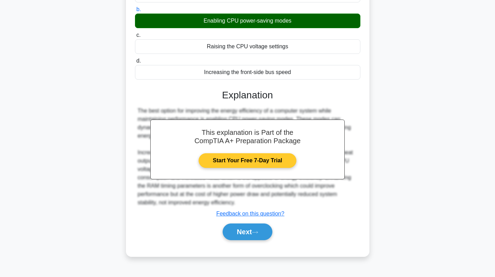
scroll to position [98, 0]
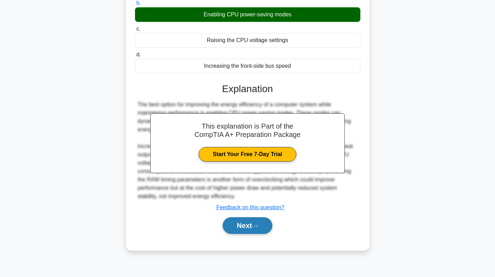
click at [249, 227] on button "Next" at bounding box center [248, 226] width 50 height 17
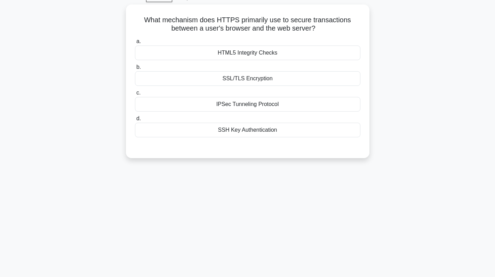
scroll to position [0, 0]
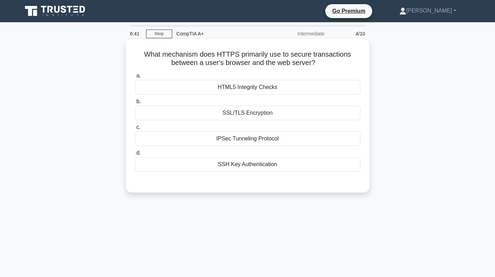
click at [262, 167] on div "SSH Key Authentication" at bounding box center [248, 164] width 226 height 15
click at [135, 156] on input "d. SSH Key Authentication" at bounding box center [135, 153] width 0 height 5
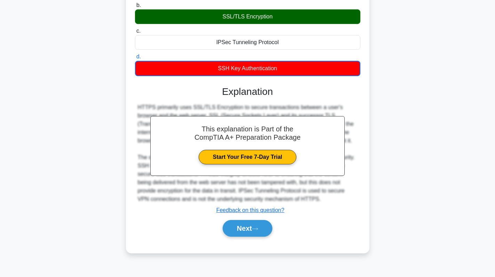
scroll to position [98, 0]
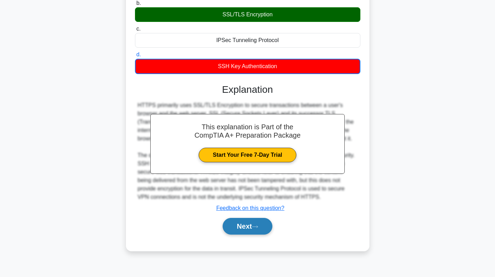
click at [233, 222] on button "Next" at bounding box center [248, 226] width 50 height 17
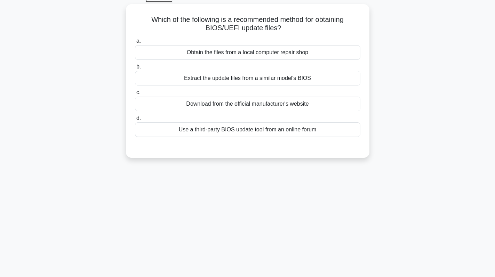
scroll to position [0, 0]
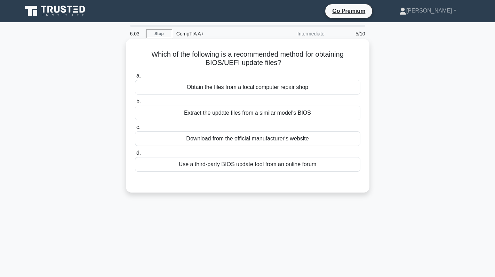
click at [229, 135] on div "Download from the official manufacturer's website" at bounding box center [248, 139] width 226 height 15
click at [135, 130] on input "c. Download from the official manufacturer's website" at bounding box center [135, 127] width 0 height 5
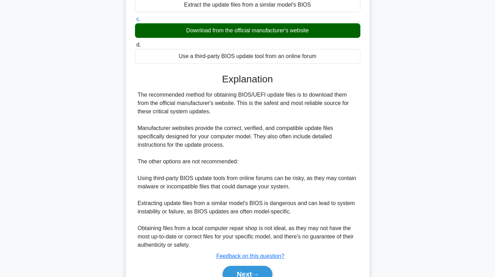
scroll to position [144, 0]
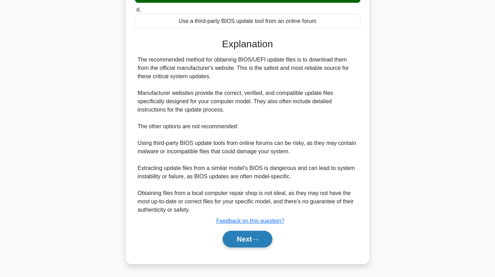
click at [248, 232] on button "Next" at bounding box center [248, 239] width 50 height 17
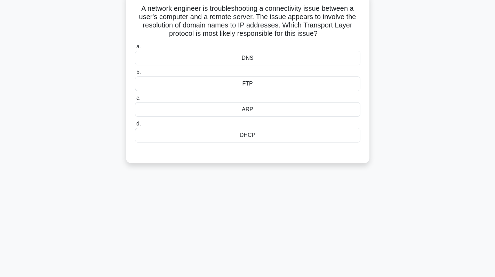
scroll to position [0, 0]
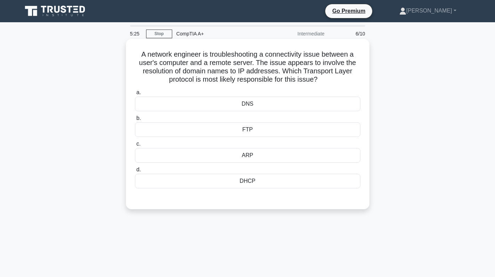
click at [265, 101] on div "DNS" at bounding box center [248, 104] width 226 height 15
click at [135, 95] on input "a. DNS" at bounding box center [135, 92] width 0 height 5
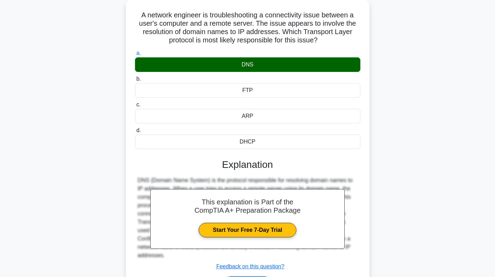
scroll to position [98, 0]
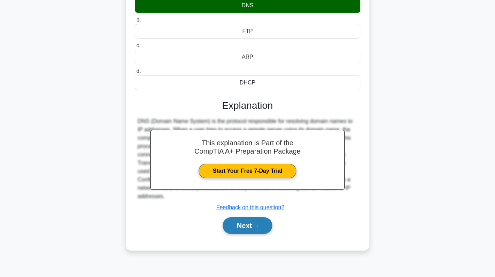
click at [247, 226] on button "Next" at bounding box center [248, 226] width 50 height 17
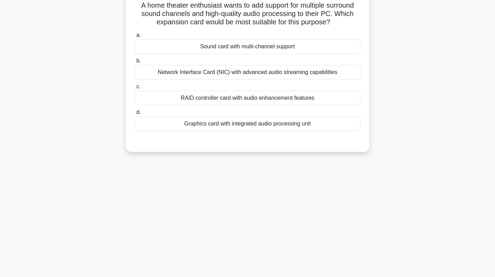
scroll to position [0, 0]
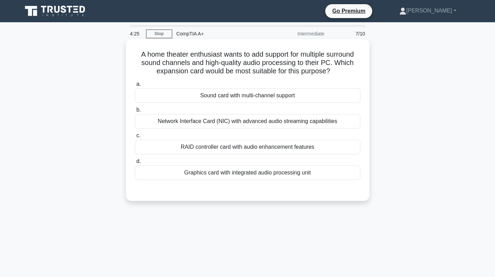
click at [242, 97] on div "Sound card with multi-channel support" at bounding box center [248, 95] width 226 height 15
click at [135, 87] on input "a. Sound card with multi-channel support" at bounding box center [135, 84] width 0 height 5
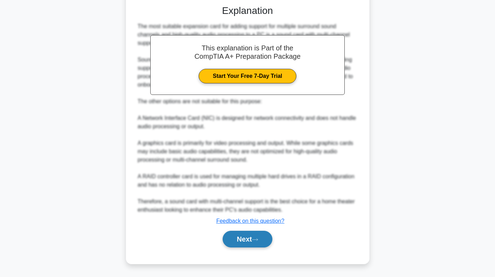
click at [256, 240] on icon at bounding box center [255, 240] width 6 height 4
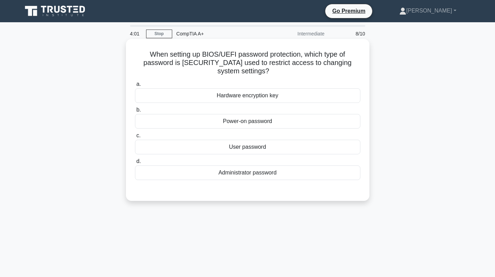
click at [289, 150] on div "User password" at bounding box center [248, 147] width 226 height 15
click at [135, 138] on input "c. User password" at bounding box center [135, 136] width 0 height 5
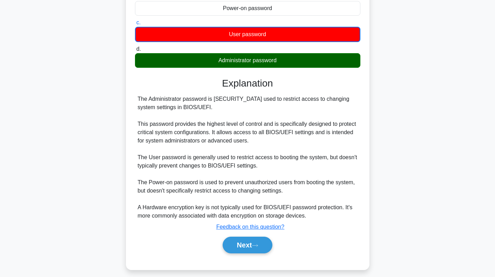
scroll to position [119, 0]
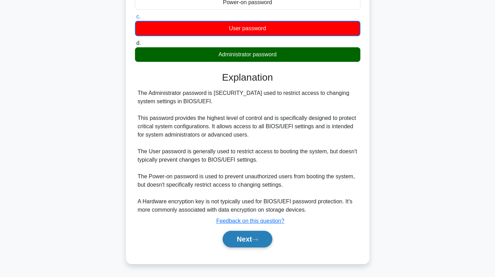
click at [249, 242] on button "Next" at bounding box center [248, 239] width 50 height 17
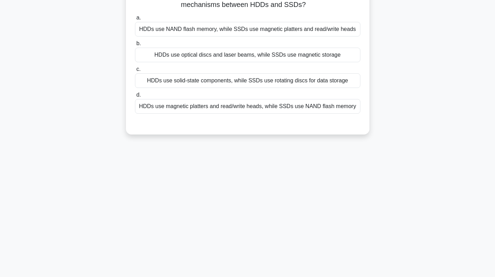
scroll to position [0, 0]
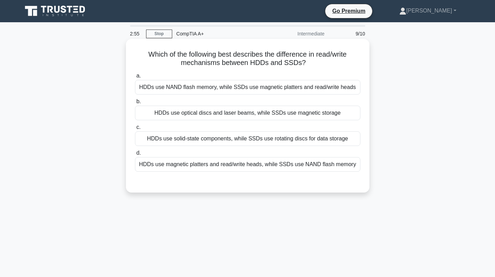
click at [290, 169] on div "HDDs use magnetic platters and read/write heads, while SSDs use NAND flash memo…" at bounding box center [248, 164] width 226 height 15
click at [135, 156] on input "d. HDDs use magnetic platters and read/write heads, while SSDs use NAND flash m…" at bounding box center [135, 153] width 0 height 5
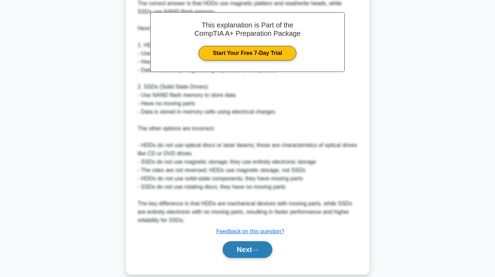
scroll to position [219, 0]
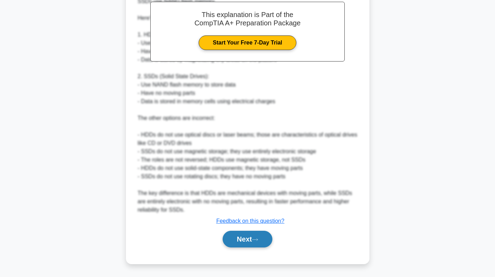
click at [258, 239] on icon at bounding box center [255, 240] width 6 height 4
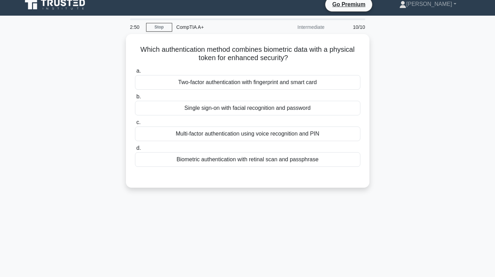
scroll to position [0, 0]
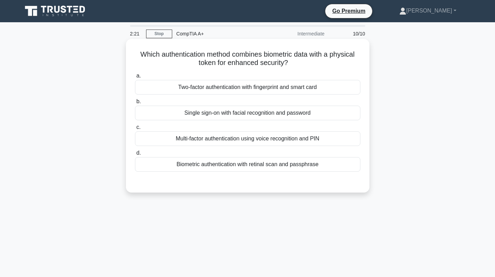
click at [272, 89] on div "Two-factor authentication with fingerprint and smart card" at bounding box center [248, 87] width 226 height 15
click at [135, 78] on input "a. Two-factor authentication with fingerprint and smart card" at bounding box center [135, 76] width 0 height 5
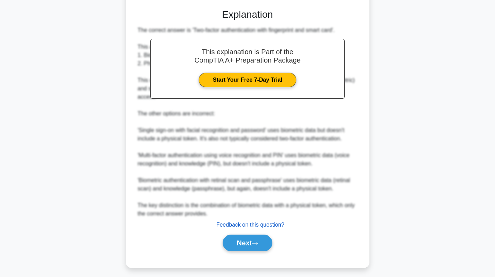
scroll to position [174, 0]
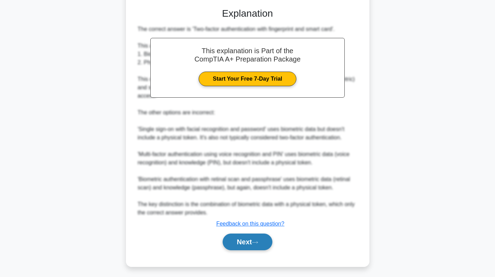
click at [240, 243] on button "Next" at bounding box center [248, 242] width 50 height 17
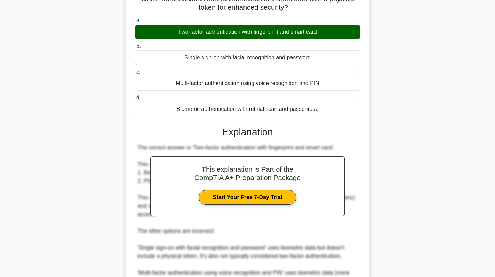
scroll to position [35, 0]
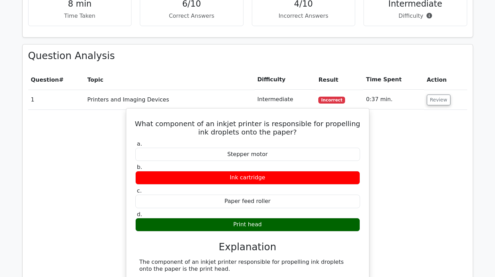
scroll to position [522, 0]
